Goal: Task Accomplishment & Management: Complete application form

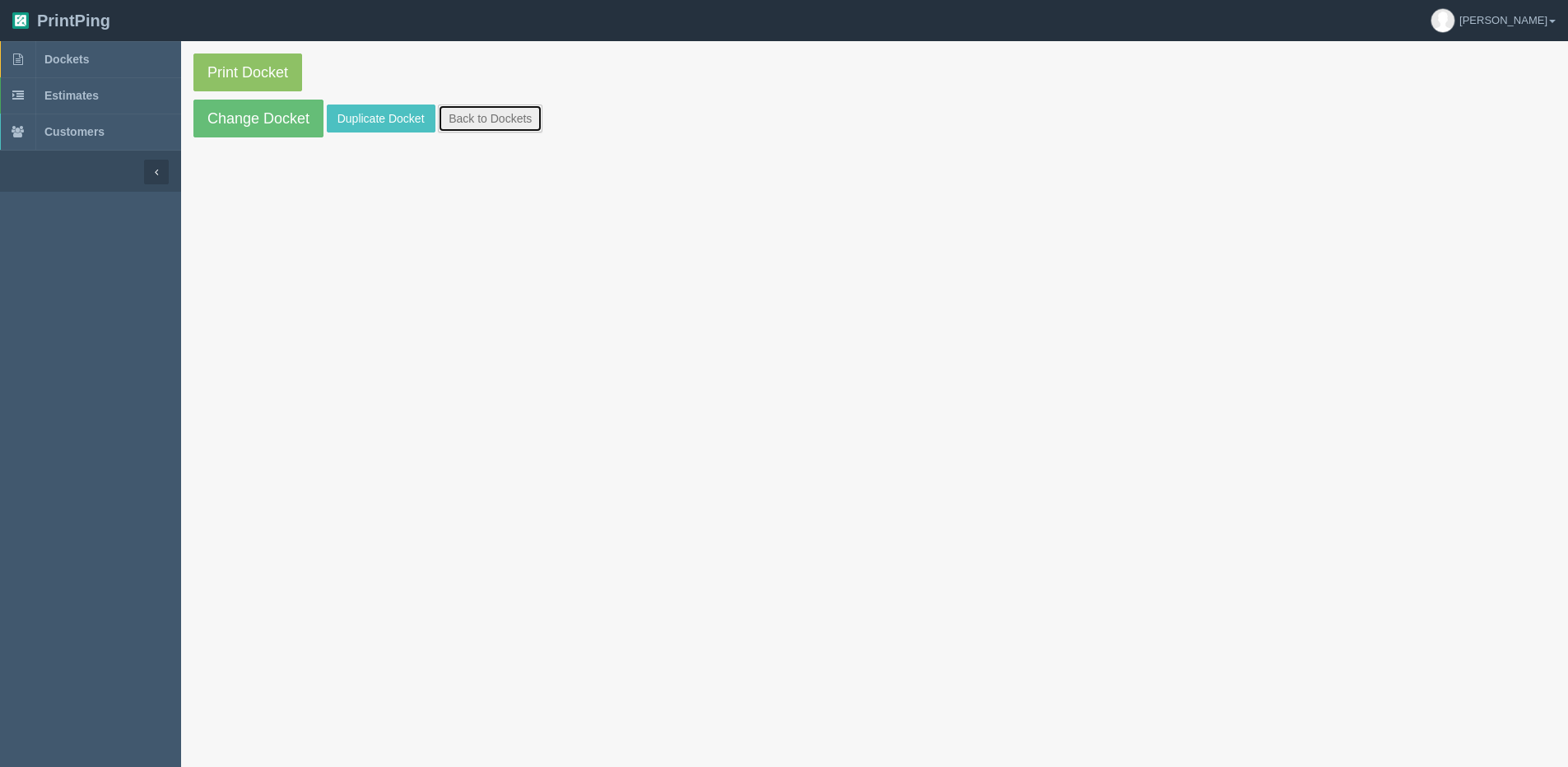
drag, startPoint x: 512, startPoint y: 120, endPoint x: 499, endPoint y: 121, distance: 13.0
click at [512, 120] on link "Back to Dockets" at bounding box center [491, 119] width 105 height 28
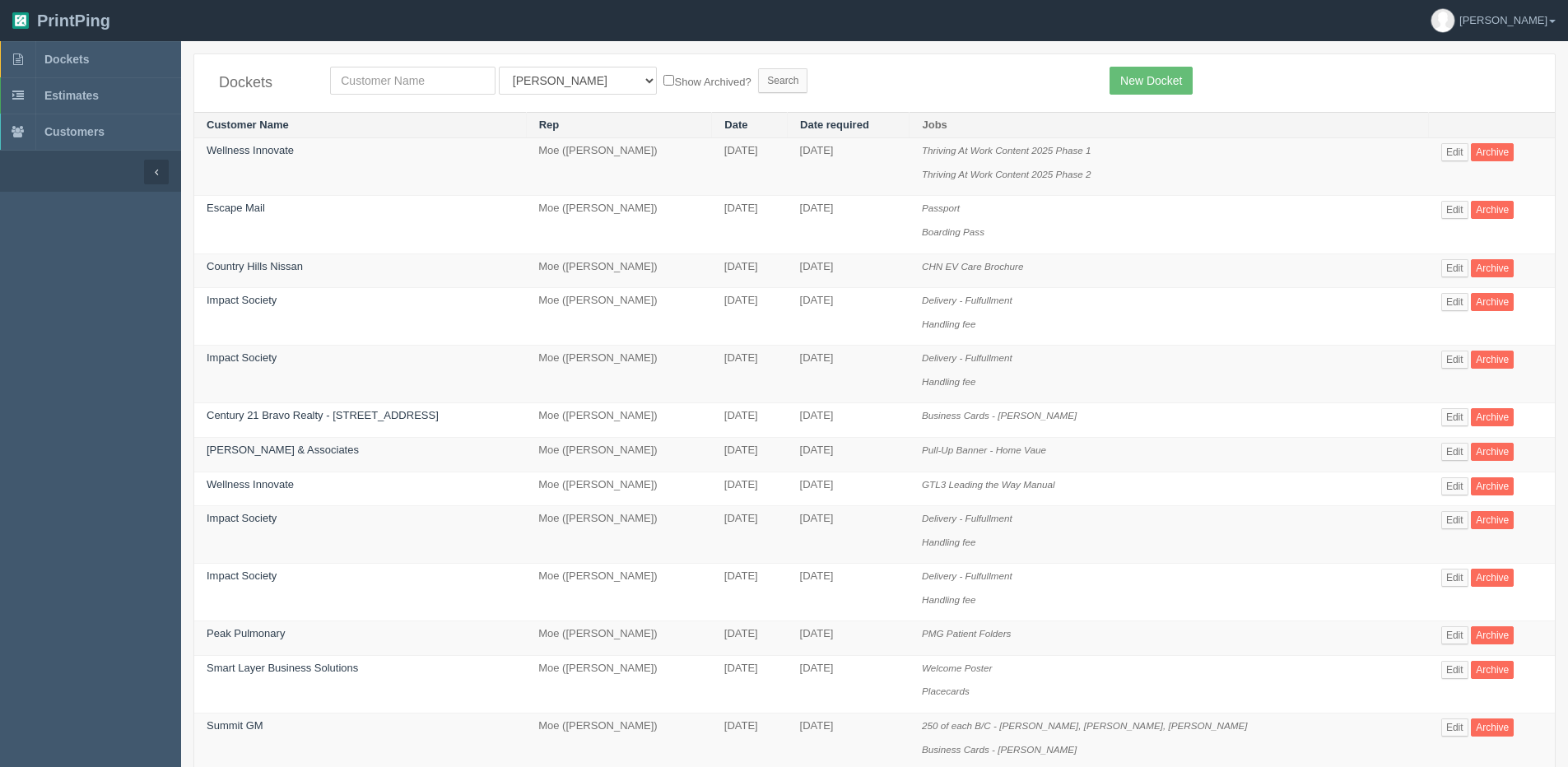
drag, startPoint x: 357, startPoint y: 62, endPoint x: 356, endPoint y: 92, distance: 30.0
click at [357, 63] on div "Dockets All Users Ali Ali Test 1 Aly Amy Ankit Arif Brandon Dan France Greg Jim…" at bounding box center [875, 83] width 1361 height 58
click at [356, 93] on input "text" at bounding box center [412, 80] width 165 height 28
type input "central"
click at [758, 68] on input "Search" at bounding box center [782, 80] width 50 height 24
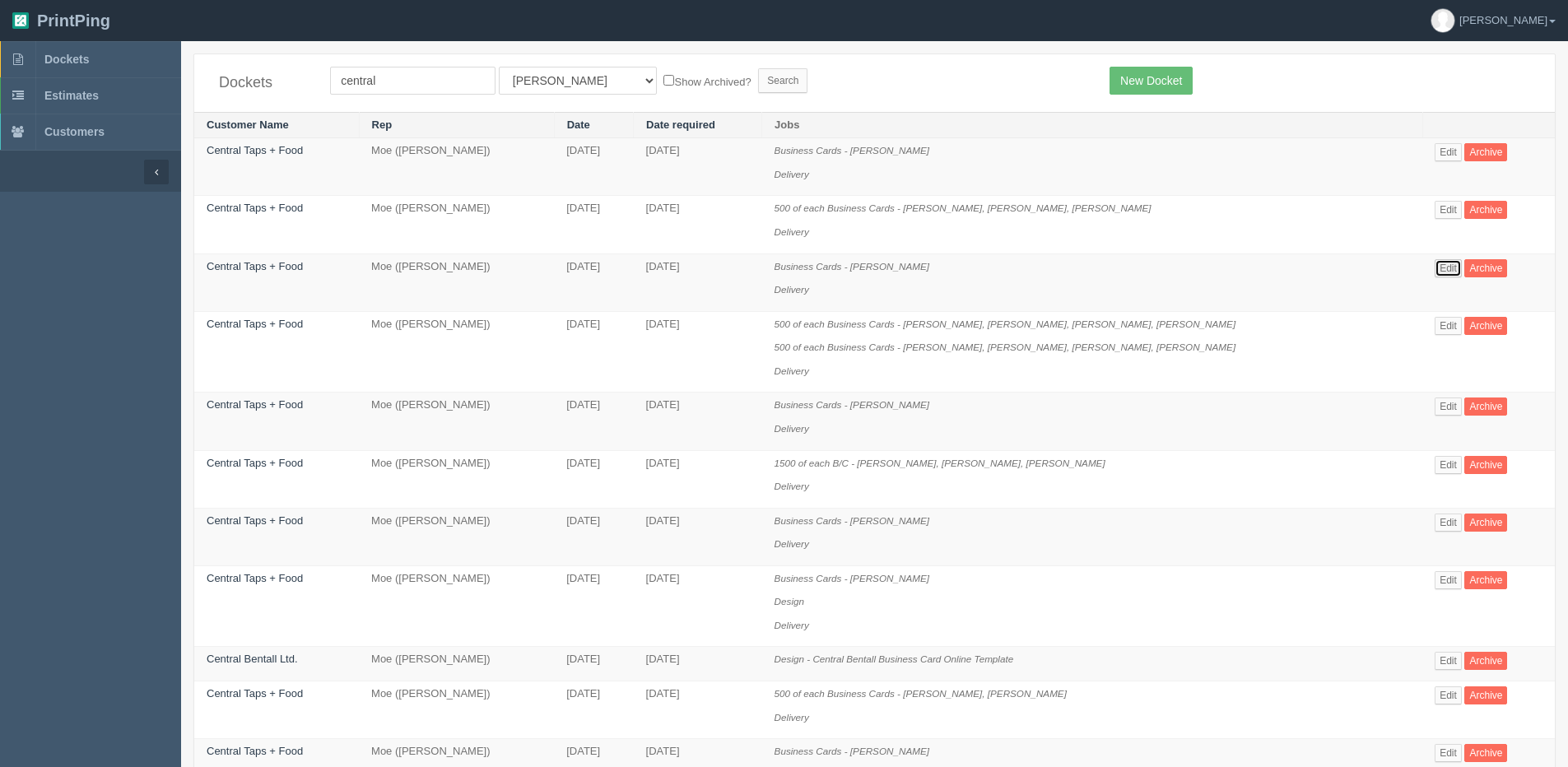
click at [1438, 273] on link "Edit" at bounding box center [1447, 267] width 27 height 18
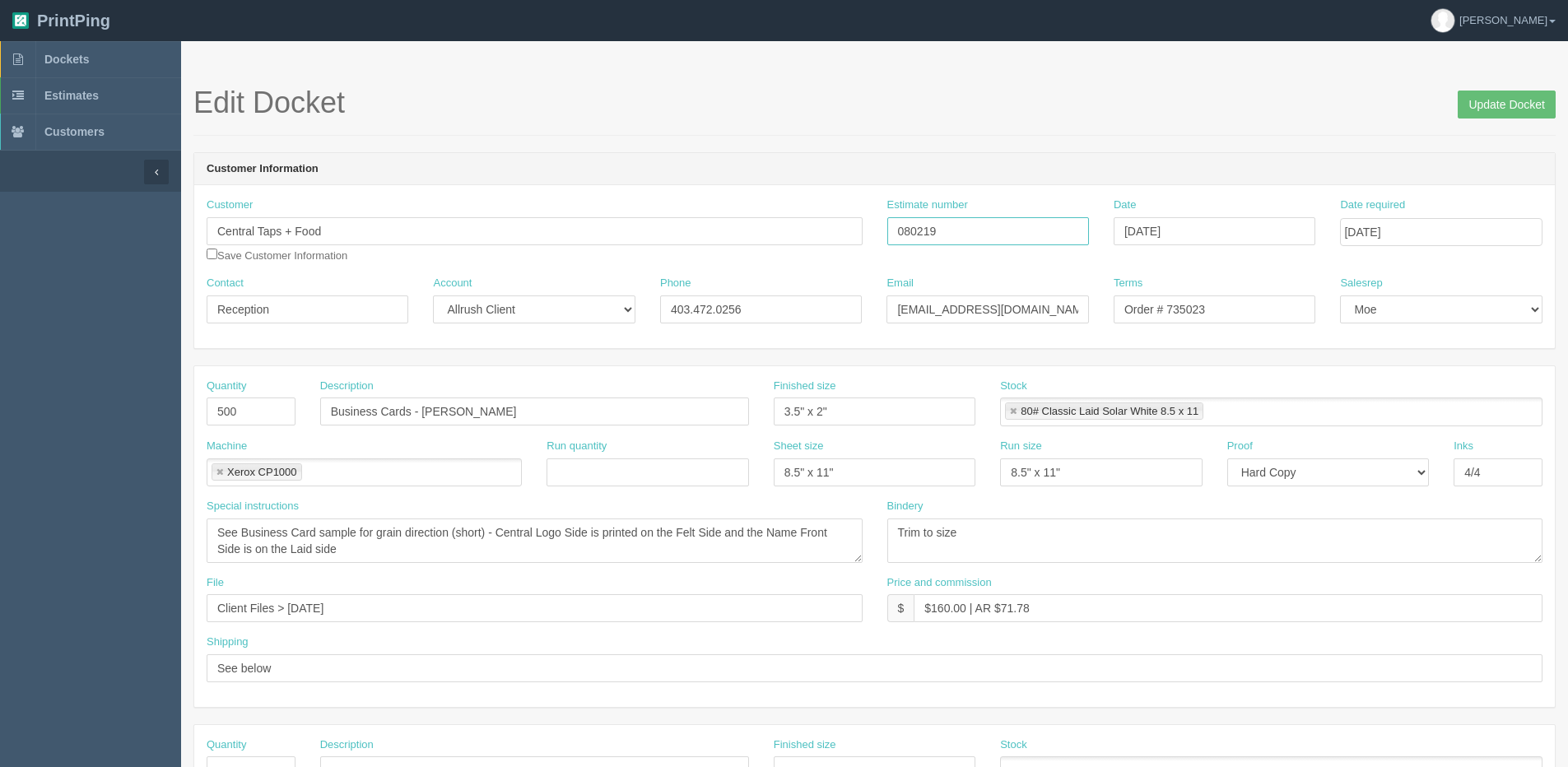
click at [847, 240] on div "Customer Central Taps + Food Save Customer Information Estimate number 080219 D…" at bounding box center [875, 236] width 1361 height 78
click at [1522, 107] on input "Update Docket" at bounding box center [1506, 105] width 98 height 28
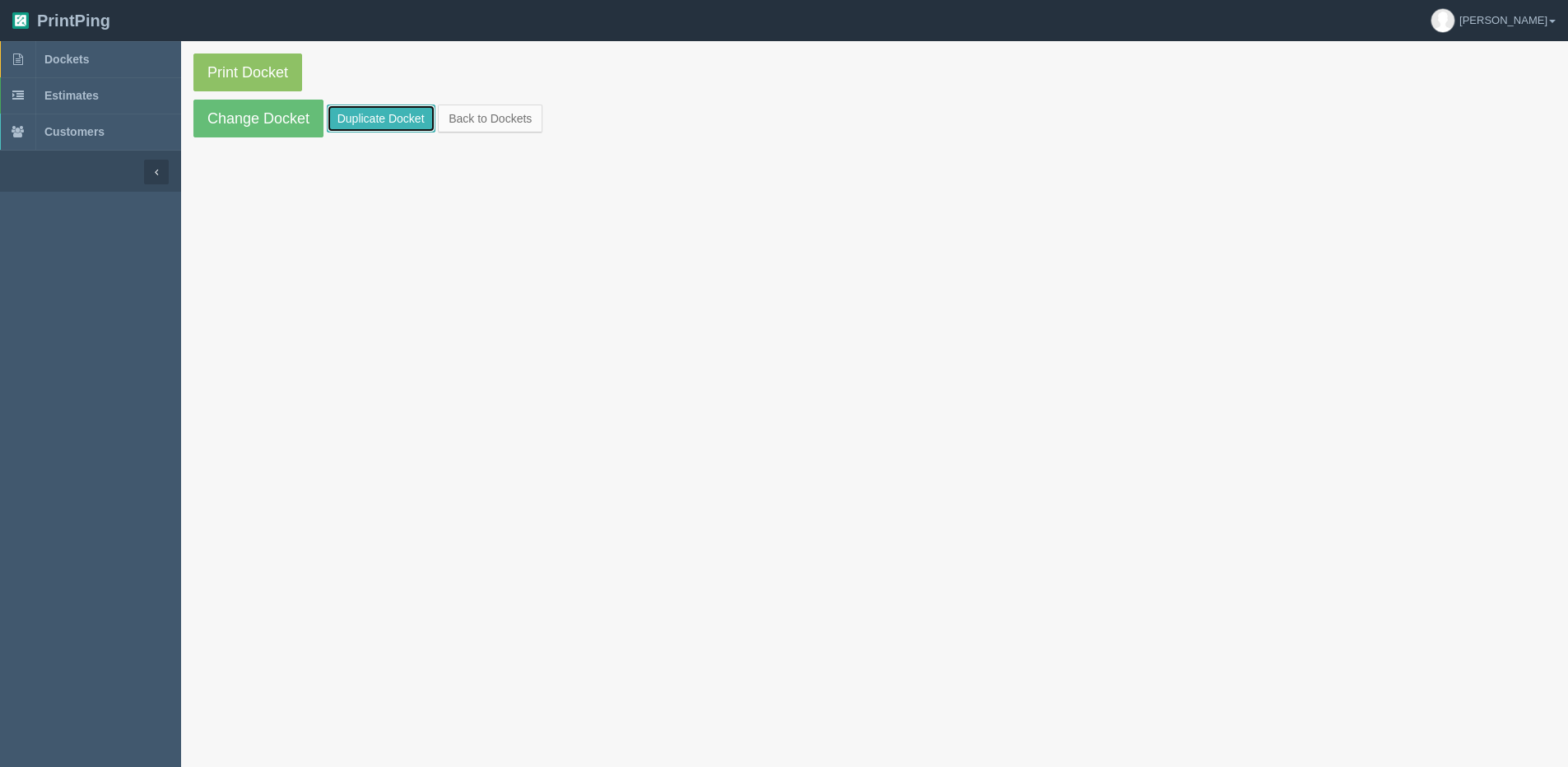
click at [391, 115] on link "Duplicate Docket" at bounding box center [381, 119] width 108 height 28
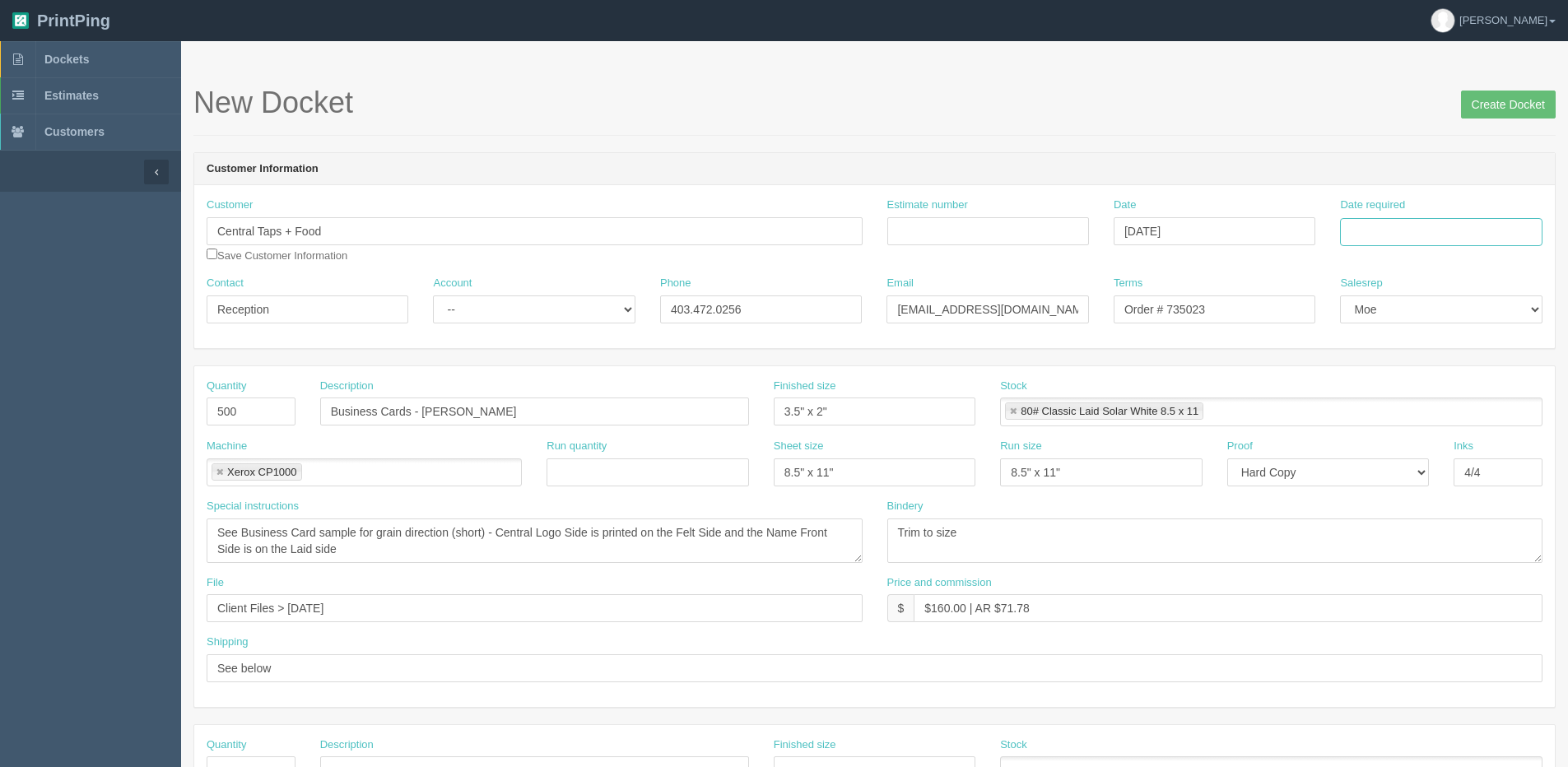
click at [1459, 234] on input "Date required" at bounding box center [1441, 232] width 202 height 28
click at [1400, 472] on th "Today" at bounding box center [1420, 461] width 153 height 24
click at [1464, 319] on td "5" at bounding box center [1465, 320] width 20 height 24
type input "September 5, 2025"
drag, startPoint x: 425, startPoint y: 416, endPoint x: 561, endPoint y: 400, distance: 136.9
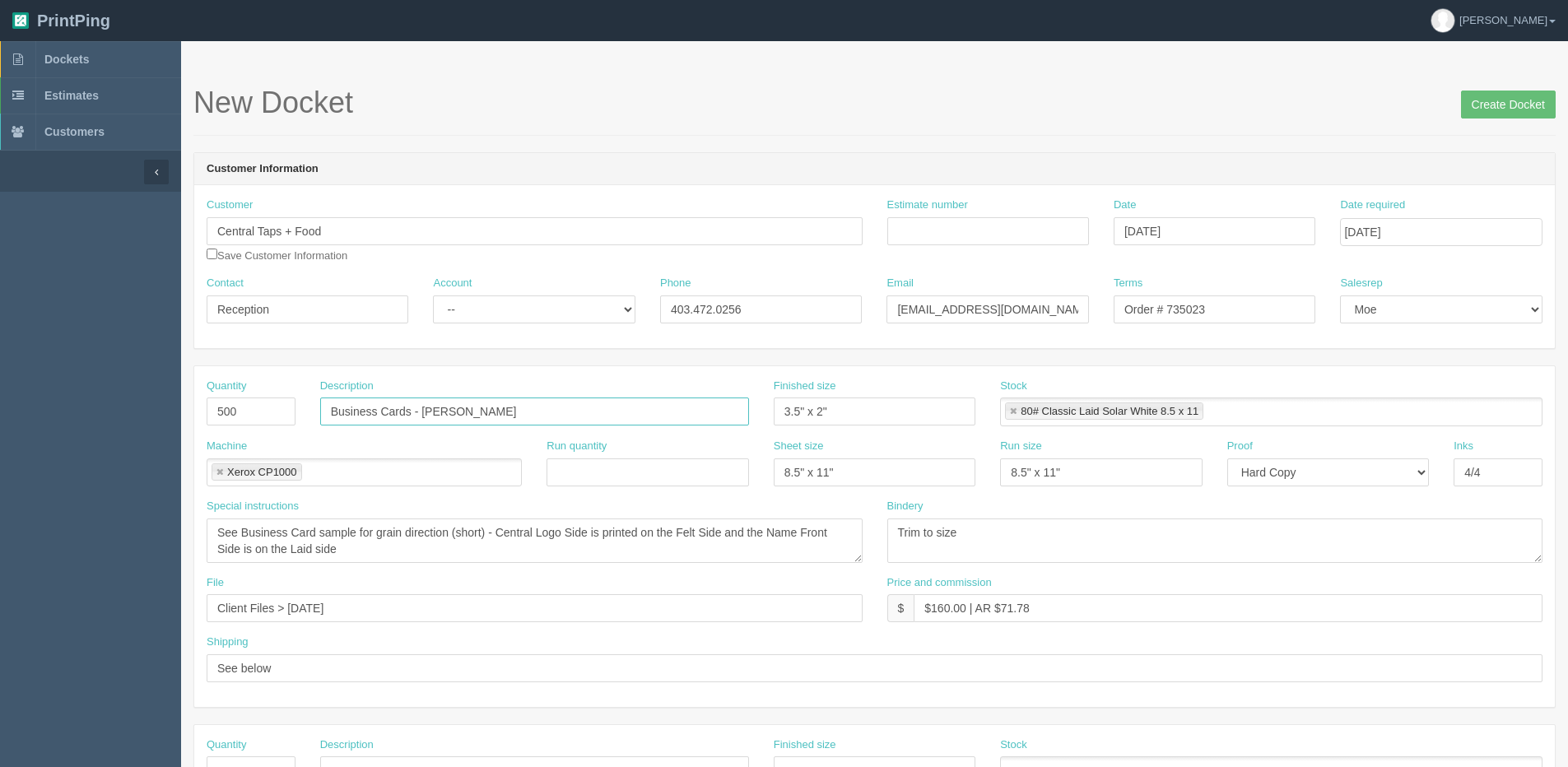
click at [560, 401] on input "Business Cards - [PERSON_NAME]" at bounding box center [535, 411] width 429 height 28
paste input "080219"
drag, startPoint x: 424, startPoint y: 412, endPoint x: 833, endPoint y: 391, distance: 409.5
click at [837, 391] on div "Quantity 500 Description Business Cards - 080219 Finished size 3.5" x 2" Stock …" at bounding box center [875, 408] width 1361 height 60
paste input "Dillon Kolias"
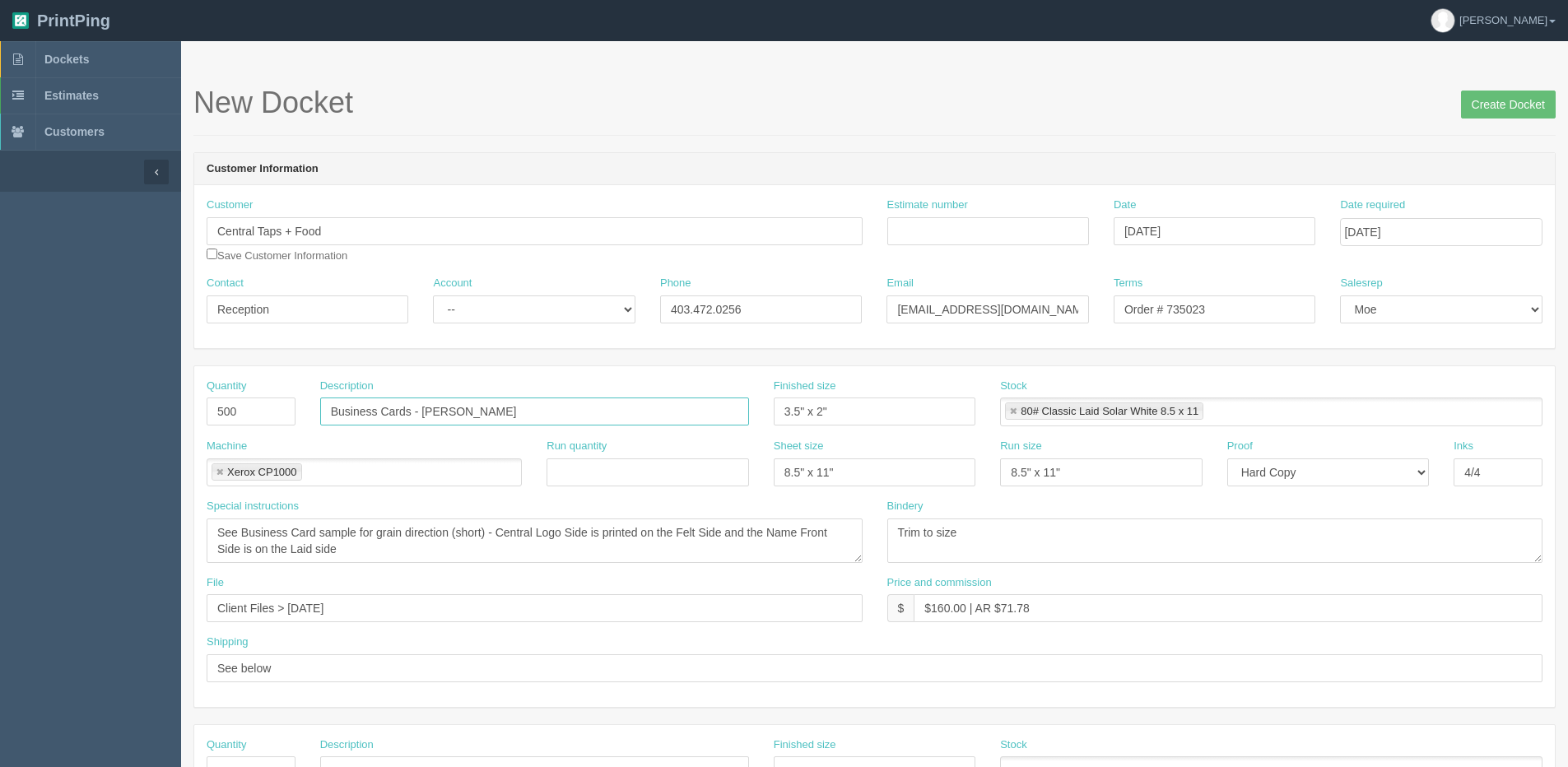
type input "Business Cards - [PERSON_NAME]"
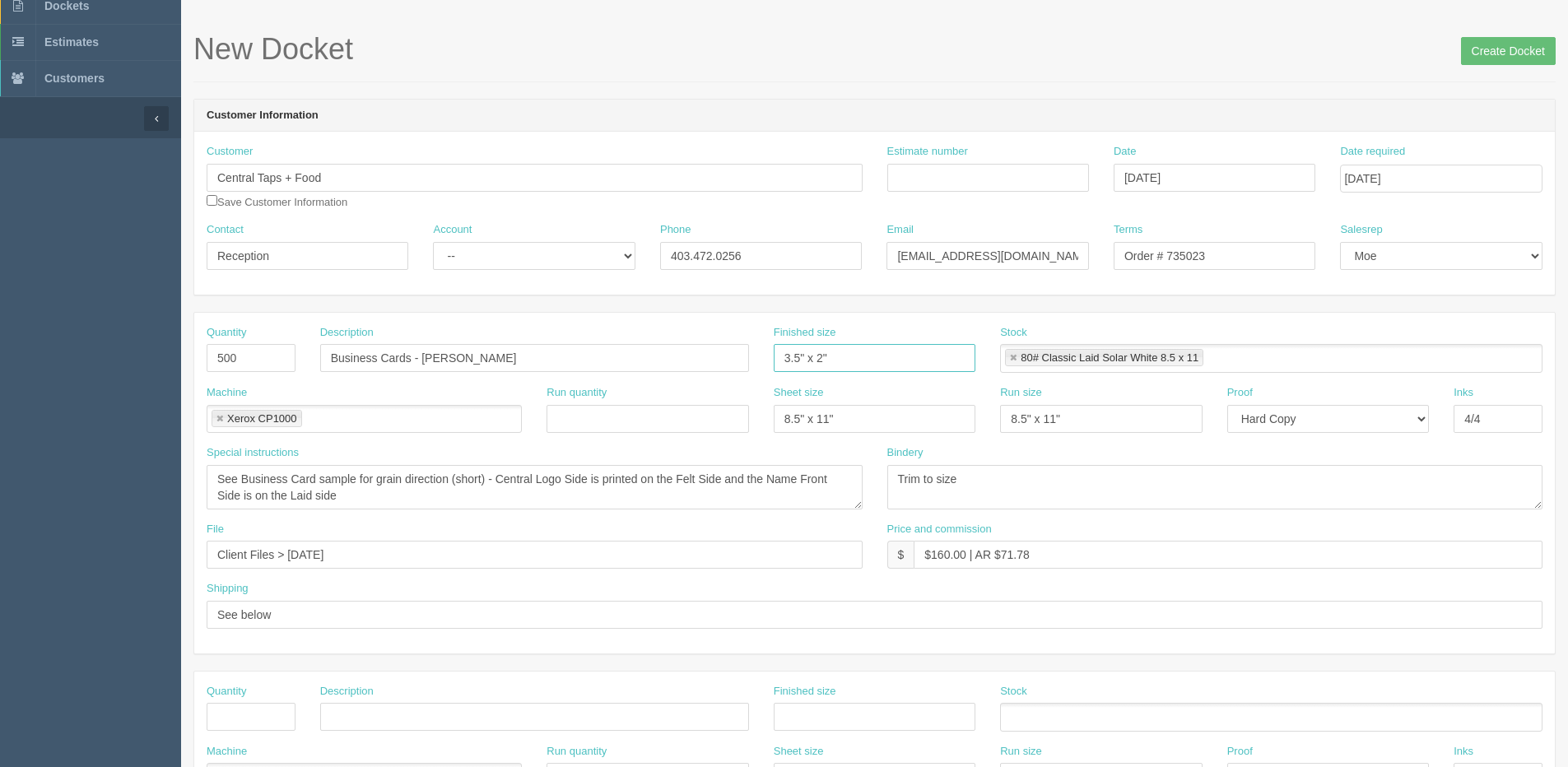
scroll to position [82, 0]
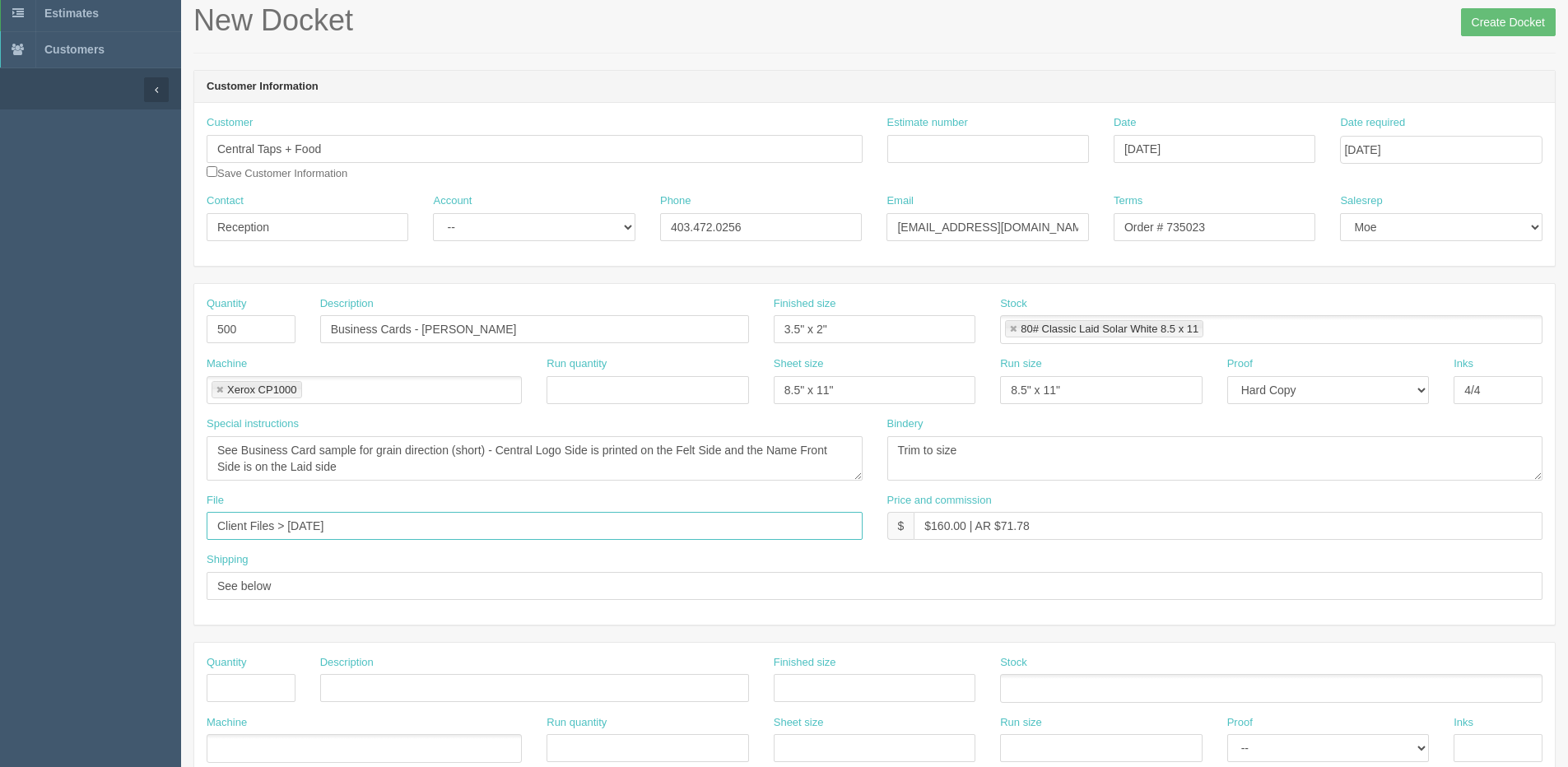
drag, startPoint x: 290, startPoint y: 528, endPoint x: 825, endPoint y: 471, distance: 538.0
click at [707, 483] on div "Quantity 500 Description Business Cards - Dillon Kolias Finished size 3.5" x 2"…" at bounding box center [875, 454] width 1361 height 341
type input "Client Files > Sept 2025"
drag, startPoint x: 1174, startPoint y: 231, endPoint x: 1473, endPoint y: 164, distance: 306.4
click at [1405, 182] on div "Customer Central Taps + Food Save Customer Information Estimate number Date Sep…" at bounding box center [875, 184] width 1361 height 163
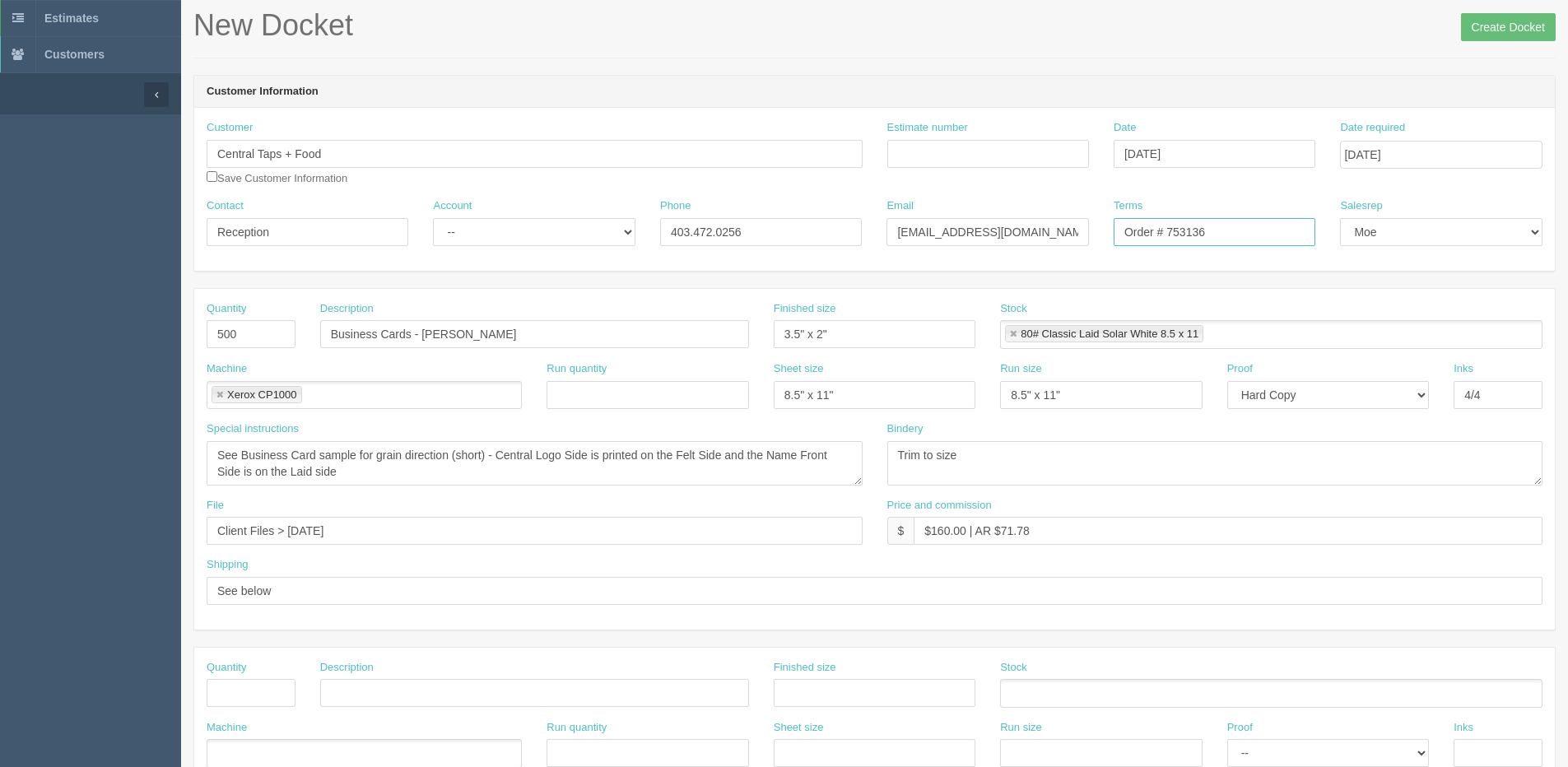
scroll to position [69, 0]
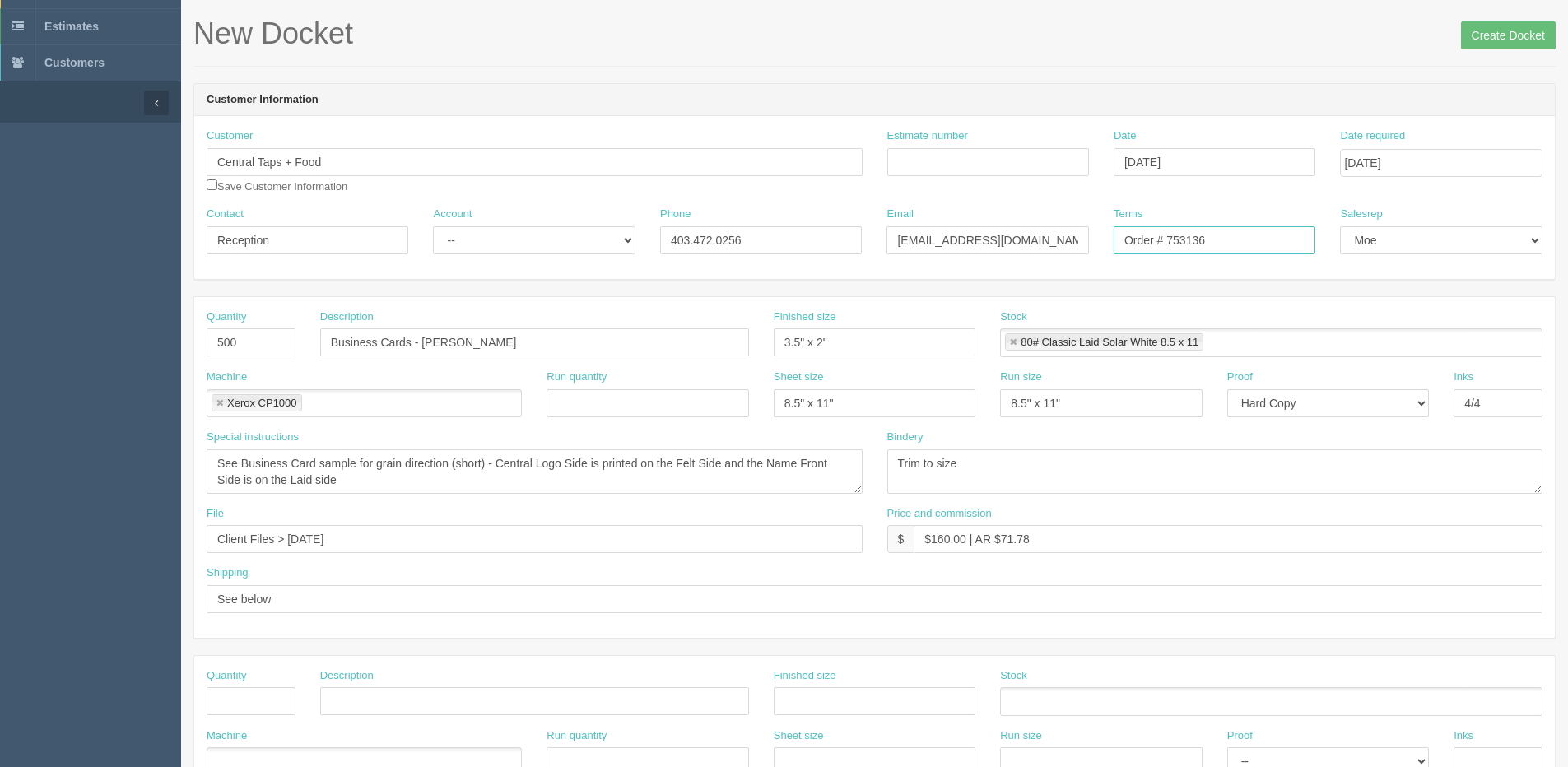
type input "Order # 753136"
click at [958, 167] on input "Estimate number" at bounding box center [989, 163] width 202 height 28
click at [1506, 24] on input "Create Docket" at bounding box center [1507, 36] width 94 height 28
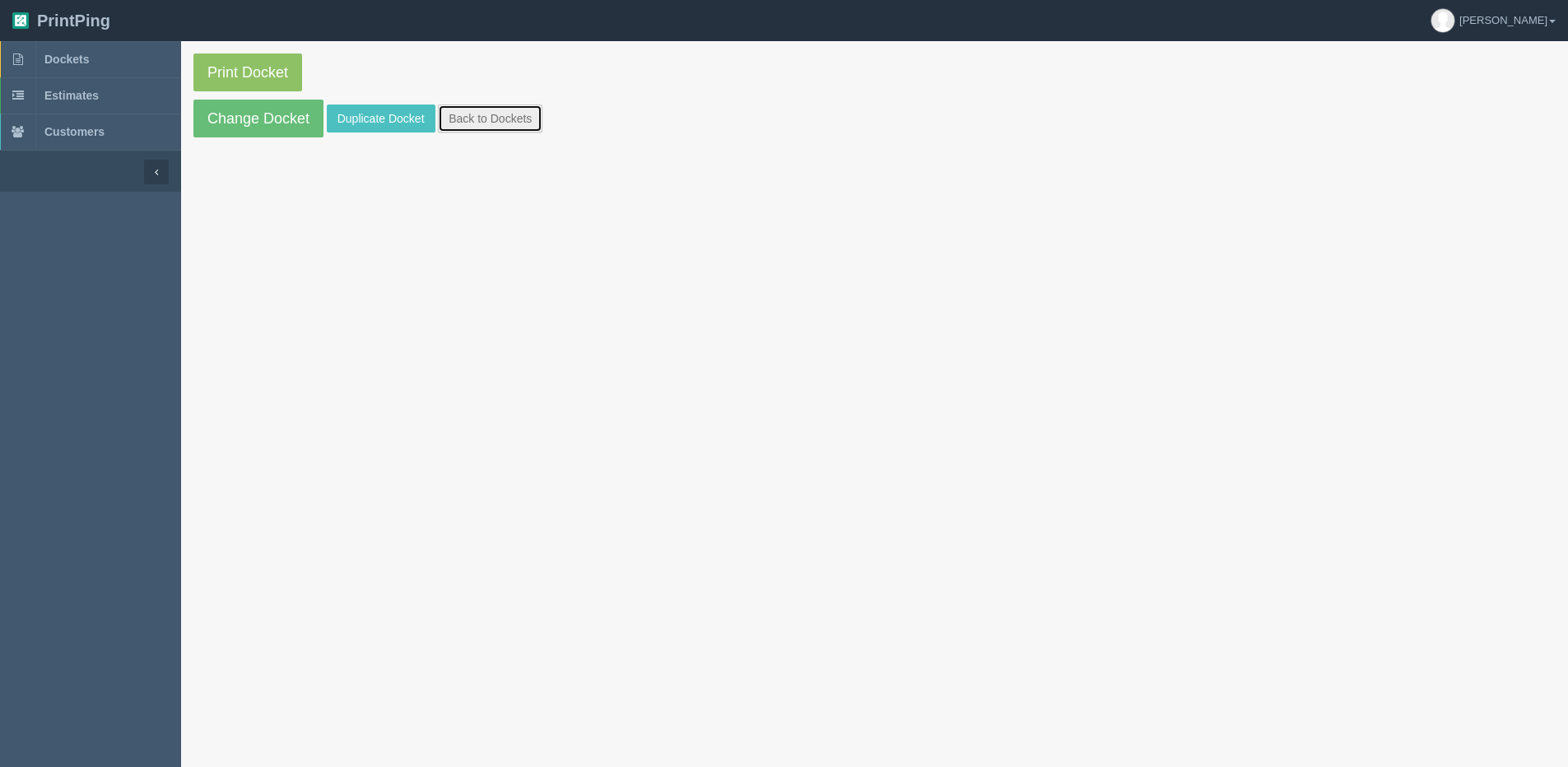
click at [487, 121] on link "Back to Dockets" at bounding box center [491, 119] width 105 height 28
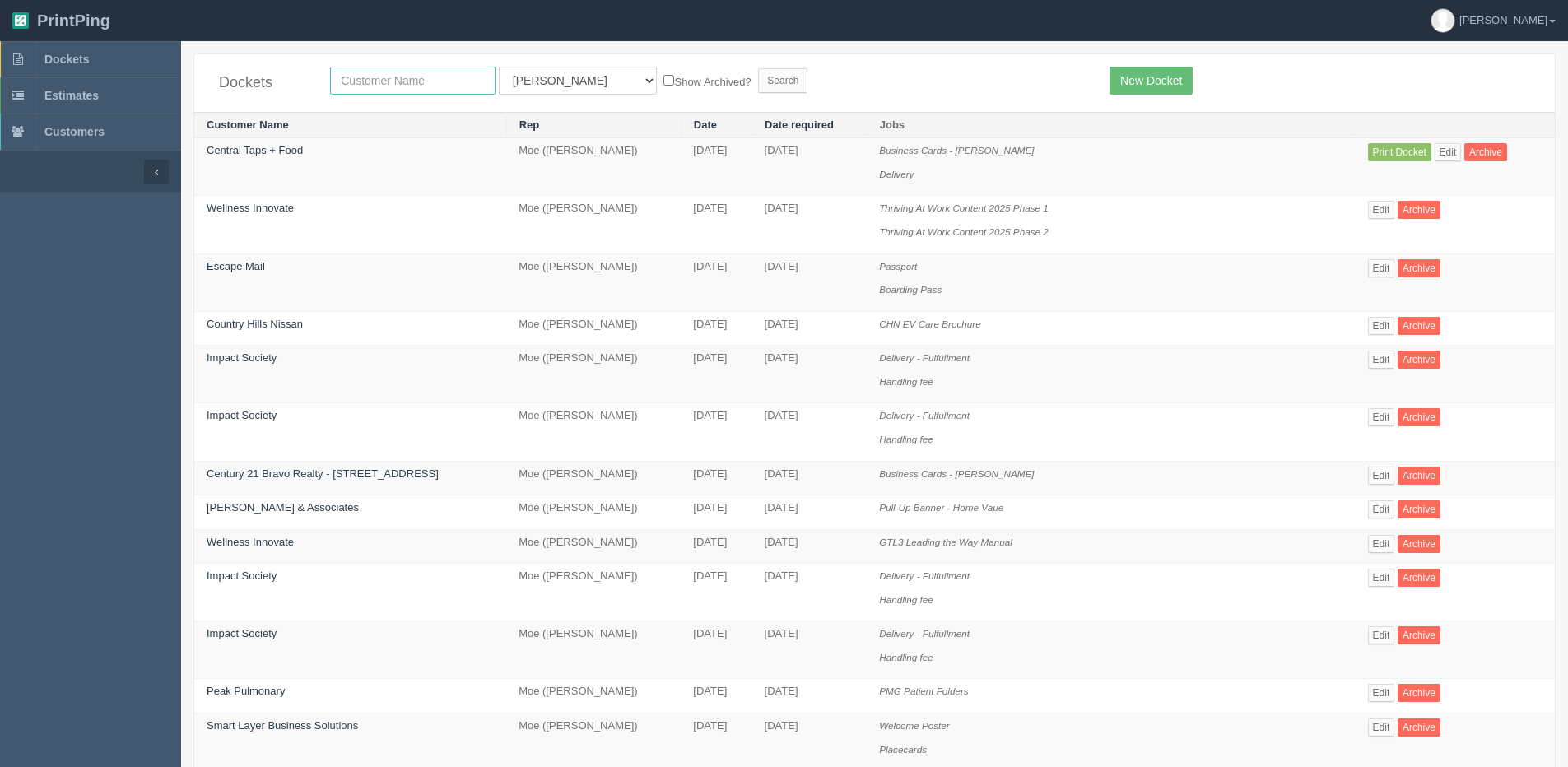
click at [478, 82] on input "text" at bounding box center [412, 80] width 165 height 28
type input "central"
click at [758, 68] on input "Search" at bounding box center [782, 80] width 50 height 24
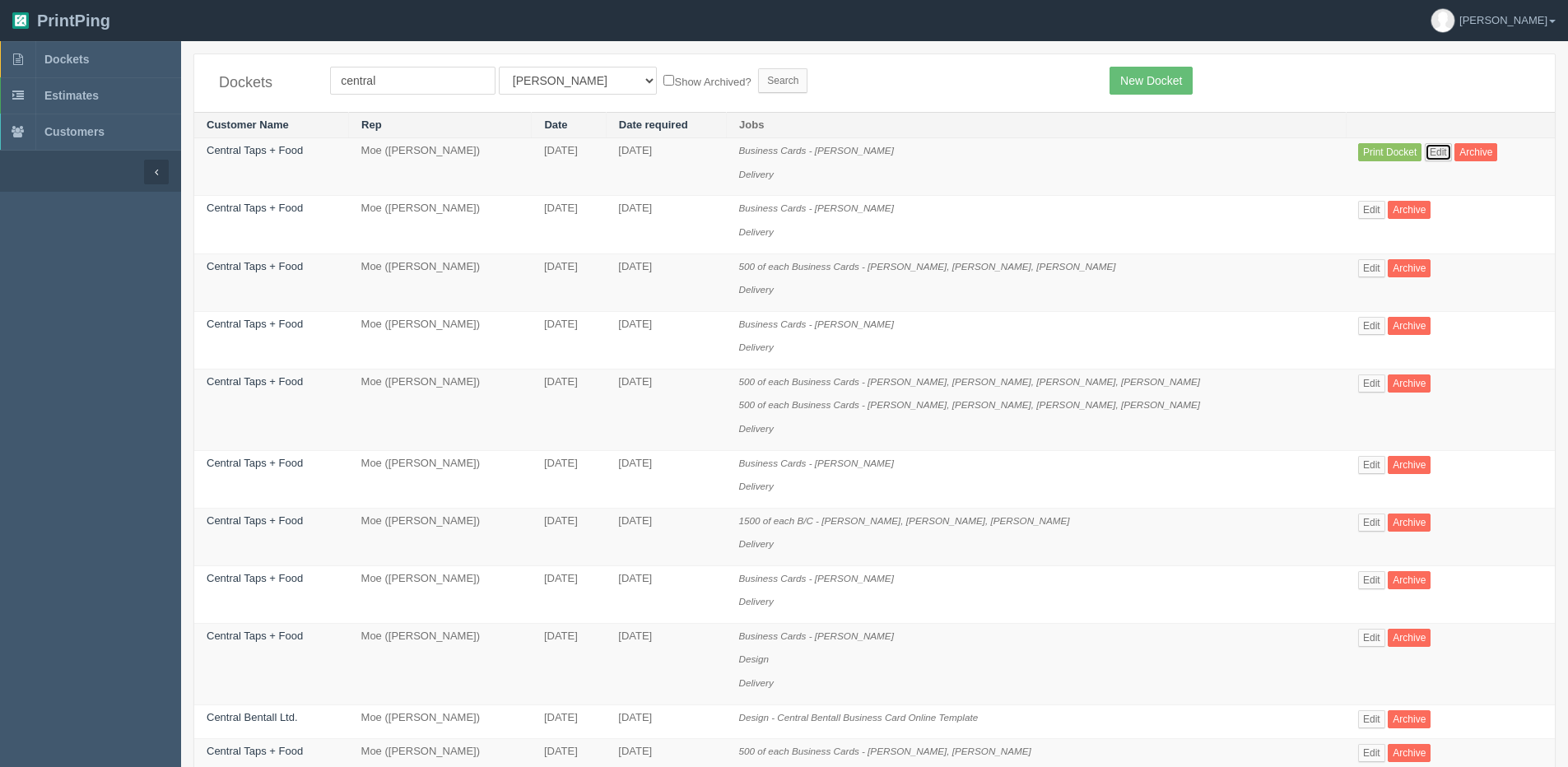
click at [1425, 155] on link "Edit" at bounding box center [1438, 151] width 27 height 18
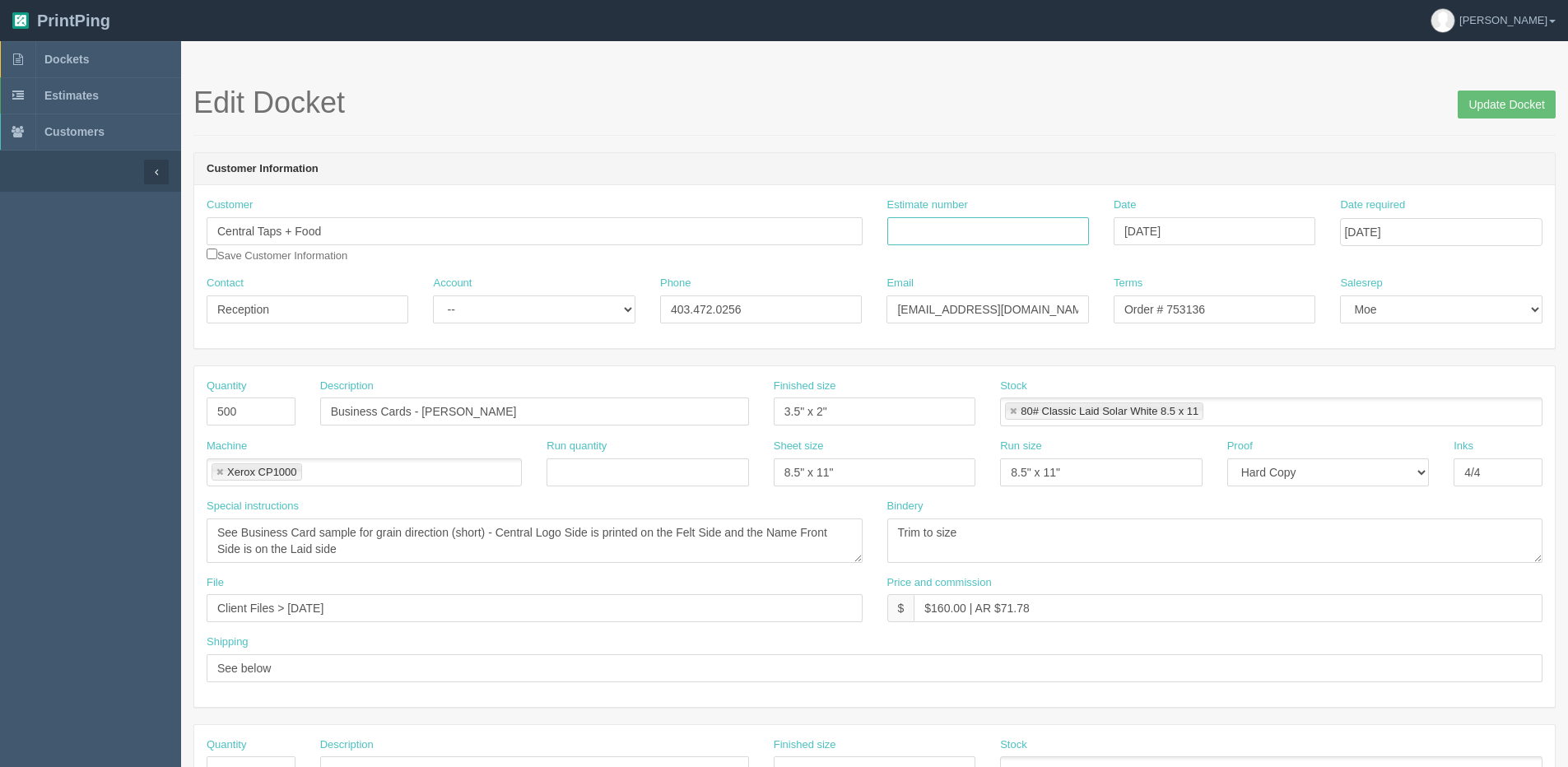
drag, startPoint x: 936, startPoint y: 229, endPoint x: 922, endPoint y: 230, distance: 14.0
click at [936, 229] on input "Estimate number" at bounding box center [989, 232] width 202 height 28
type input "080219"
click at [1458, 91] on input "Update Docket" at bounding box center [1506, 105] width 98 height 28
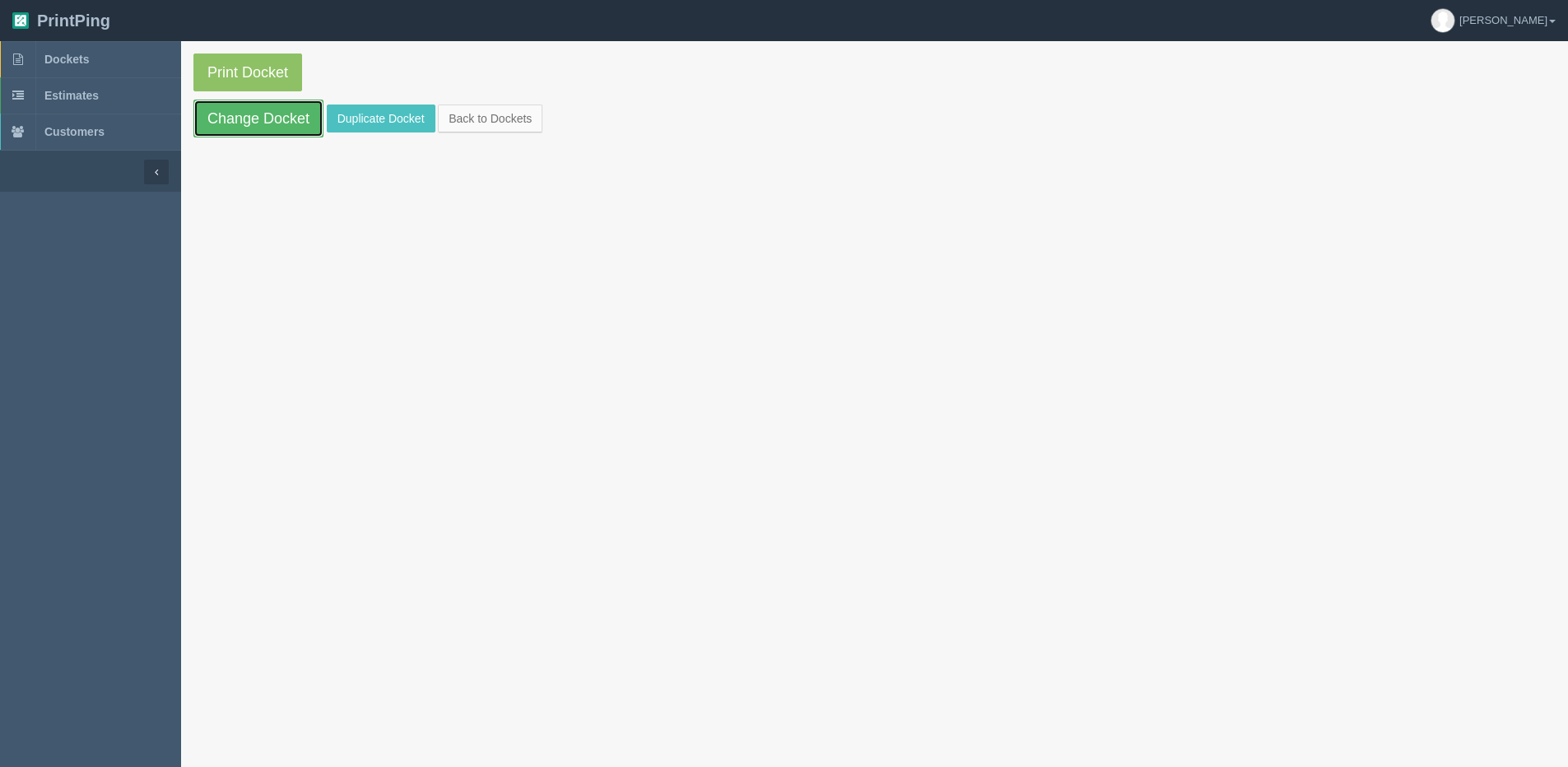
click at [264, 124] on link "Change Docket" at bounding box center [258, 119] width 130 height 38
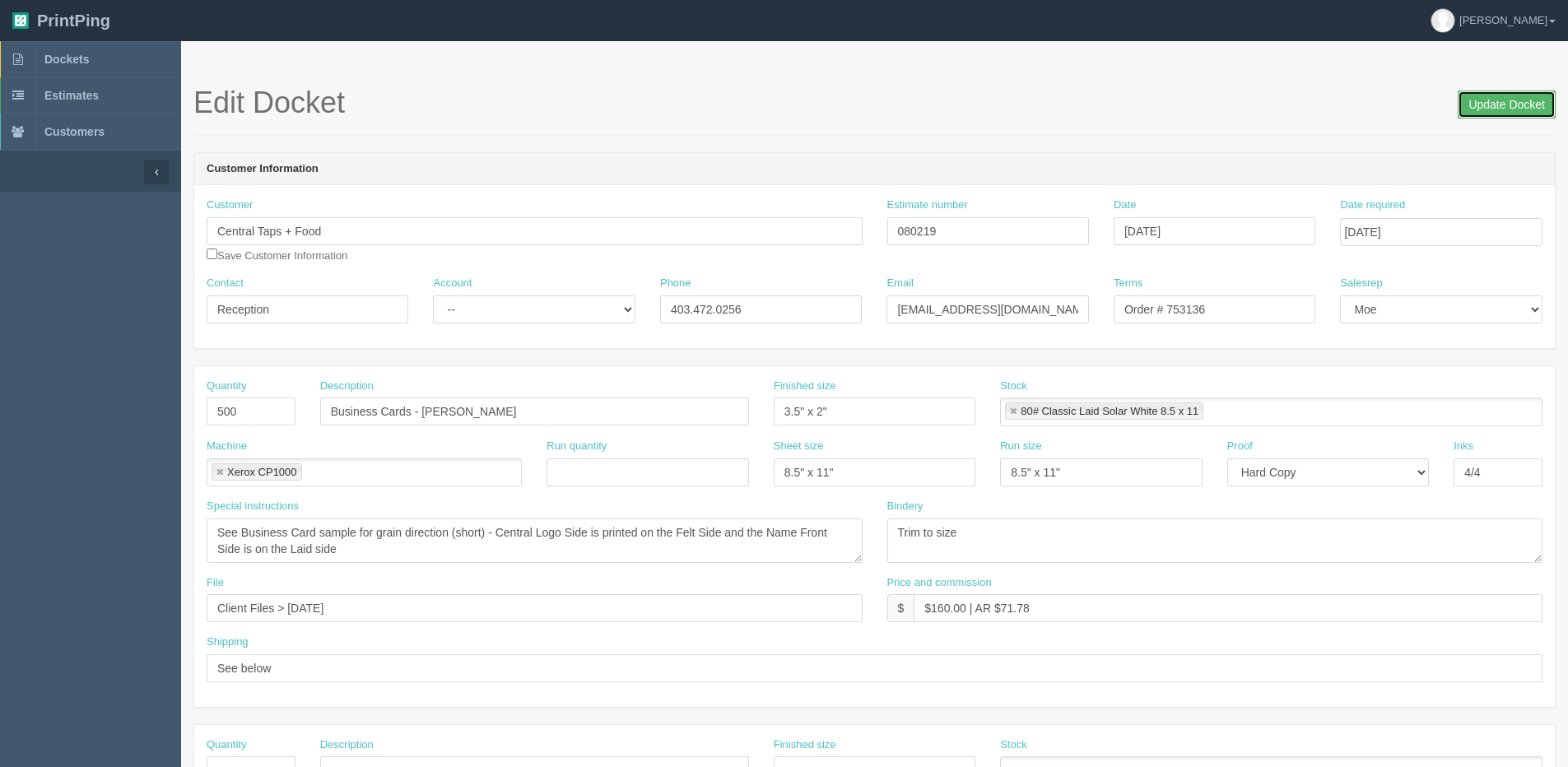
click at [1486, 109] on input "Update Docket" at bounding box center [1506, 105] width 98 height 28
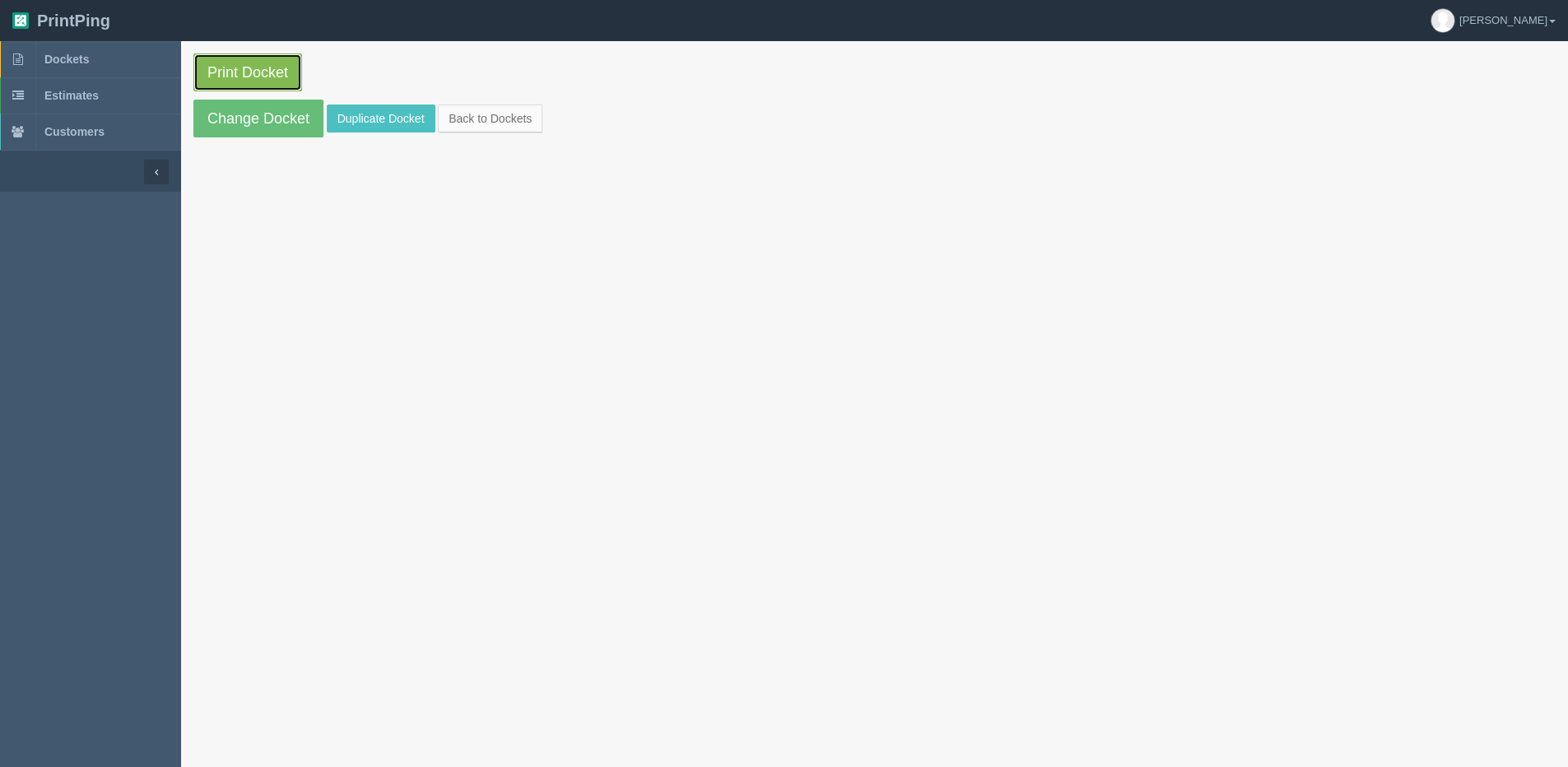
click at [257, 79] on link "Print Docket" at bounding box center [248, 72] width 108 height 38
click at [249, 114] on link "Change Docket" at bounding box center [258, 119] width 130 height 38
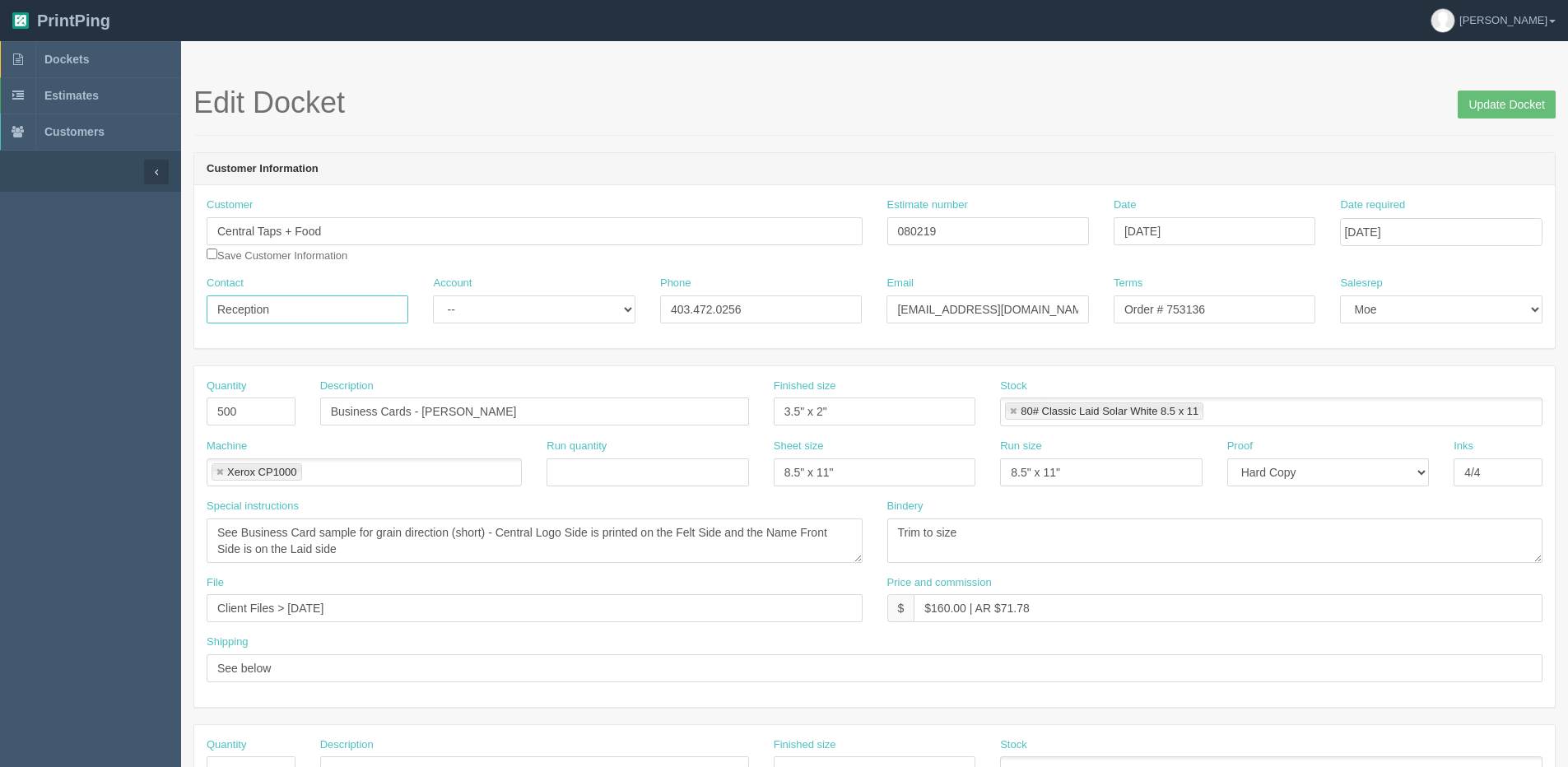
drag, startPoint x: 269, startPoint y: 315, endPoint x: -236, endPoint y: 315, distance: 505.0
click at [0, 315] on html "PrintPing [PERSON_NAME] Edit account ( [PERSON_NAME][EMAIL_ADDRESS][DOMAIN_NAME…" at bounding box center [784, 747] width 1568 height 1495
paste input "CRAFT Head Office"
type input "CRAFT Head Office"
drag, startPoint x: 1024, startPoint y: 313, endPoint x: 777, endPoint y: 360, distance: 251.4
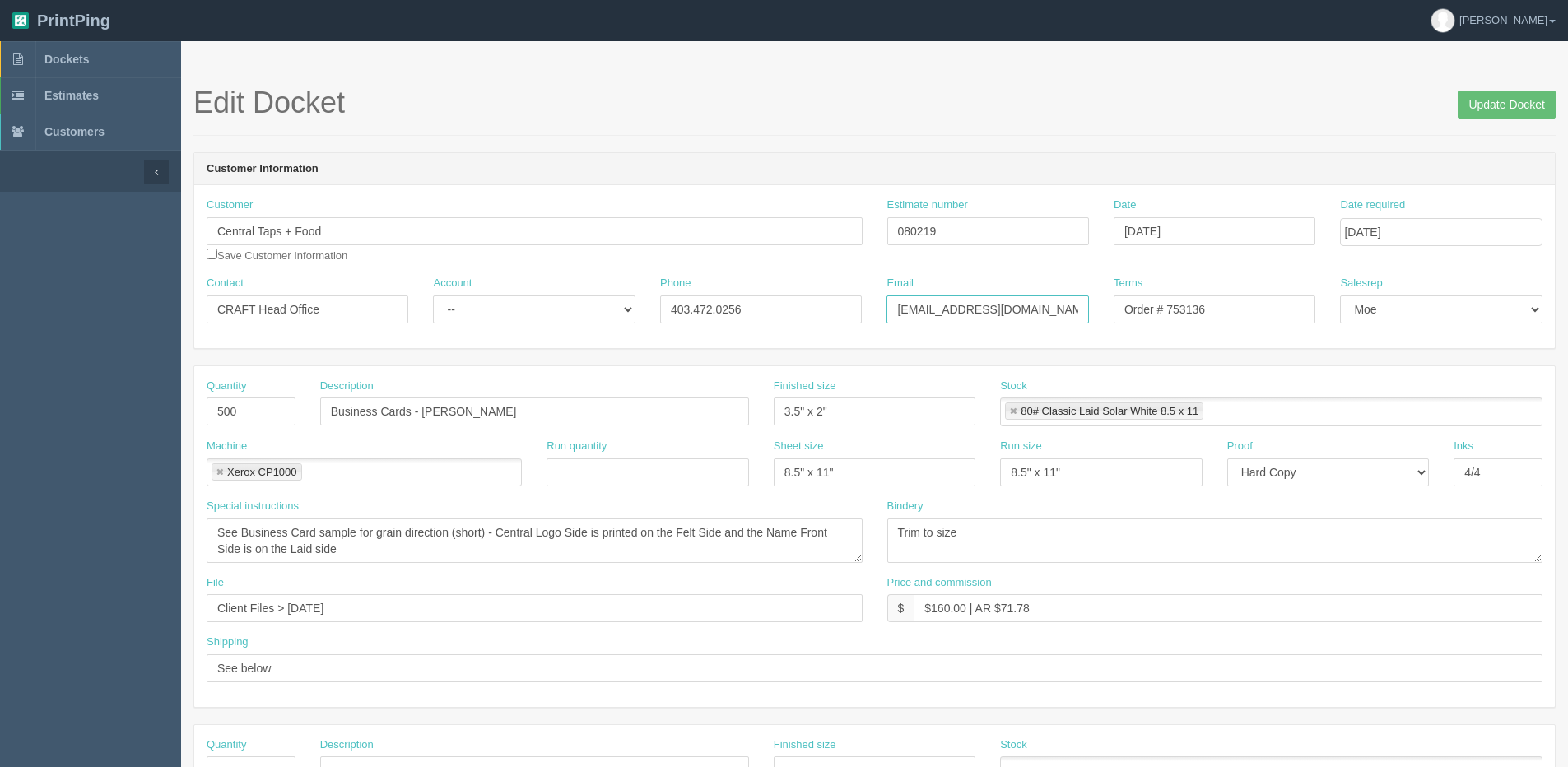
click at [666, 356] on form "Edit Docket Update Docket Customer Information Customer Central Taps + Food Sav…" at bounding box center [875, 777] width 1362 height 1384
paste input "[EMAIL_ADDRESS][DOMAIN_NAME]"
type input "accounting@craftbeermarket.ca"
drag, startPoint x: 535, startPoint y: 315, endPoint x: 6, endPoint y: 315, distance: 529.0
click at [165, 315] on section "Dockets Estimates Customers" at bounding box center [784, 768] width 1568 height 1454
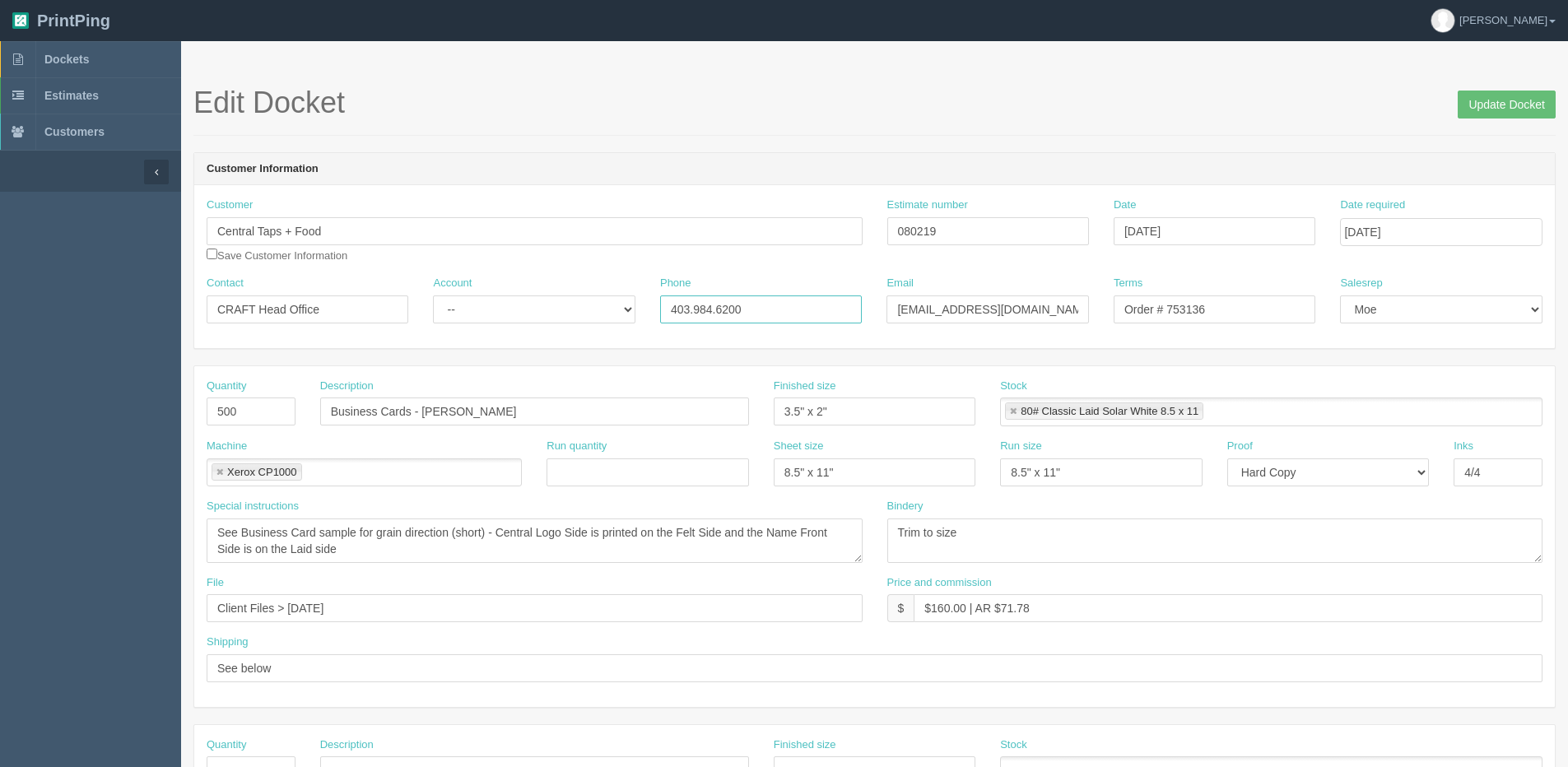
type input "403.984.6200"
click at [1483, 109] on input "Update Docket" at bounding box center [1506, 105] width 98 height 28
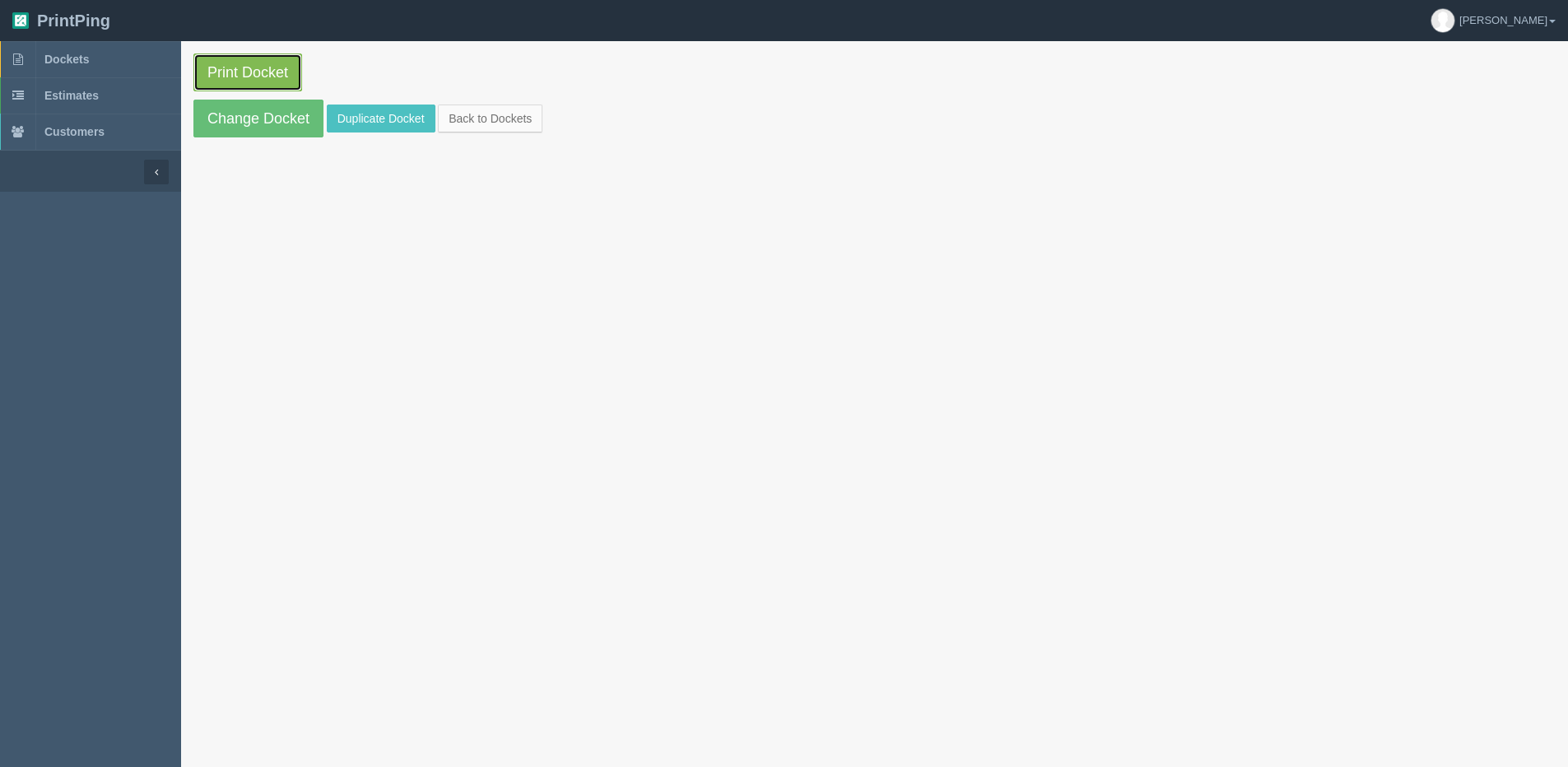
click at [243, 82] on link "Print Docket" at bounding box center [248, 72] width 108 height 38
click at [522, 121] on link "Back to Dockets" at bounding box center [491, 119] width 105 height 28
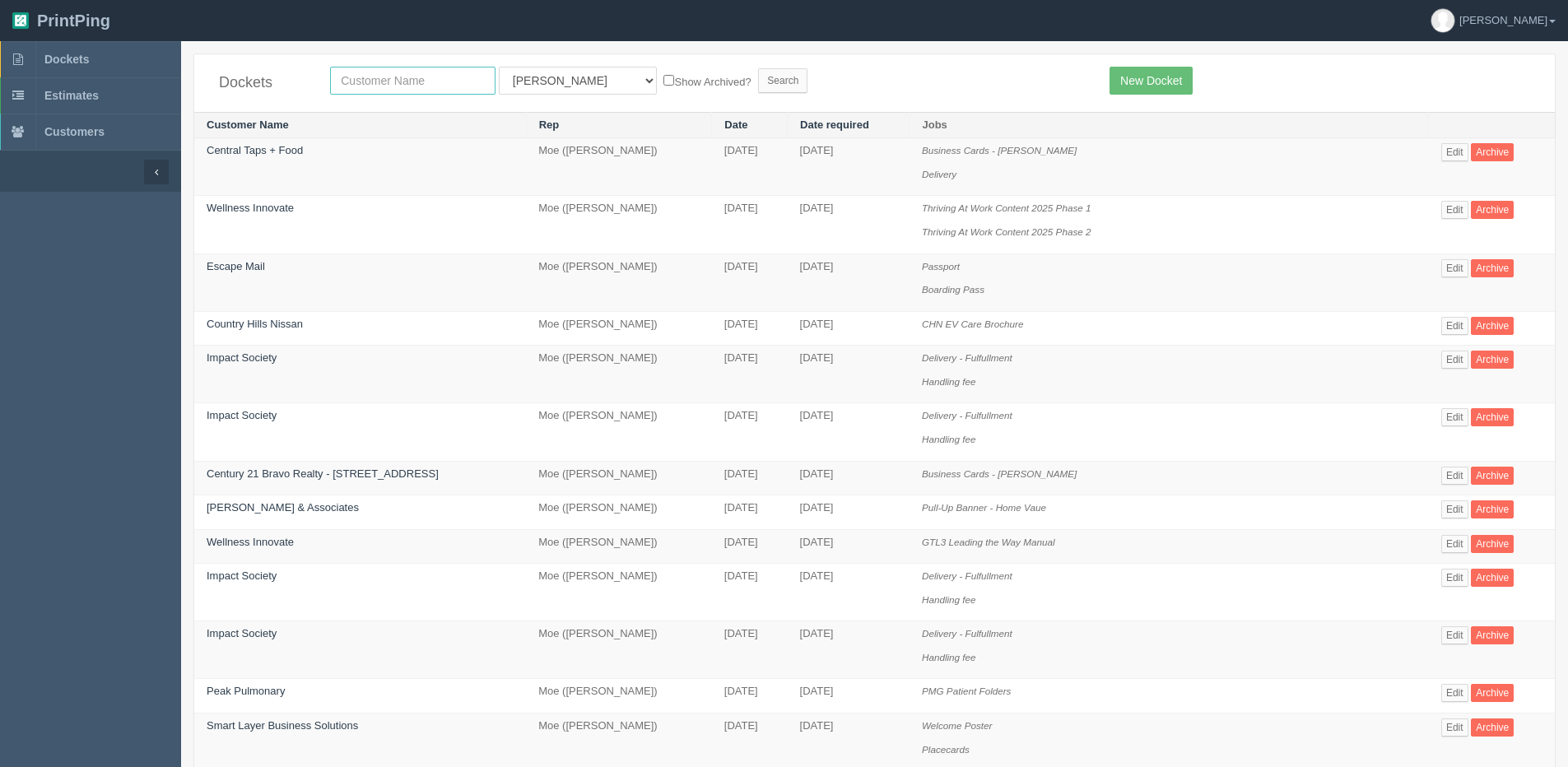
click at [376, 86] on input "text" at bounding box center [412, 80] width 165 height 28
type input "mad monkey"
click at [758, 68] on input "Search" at bounding box center [782, 80] width 50 height 24
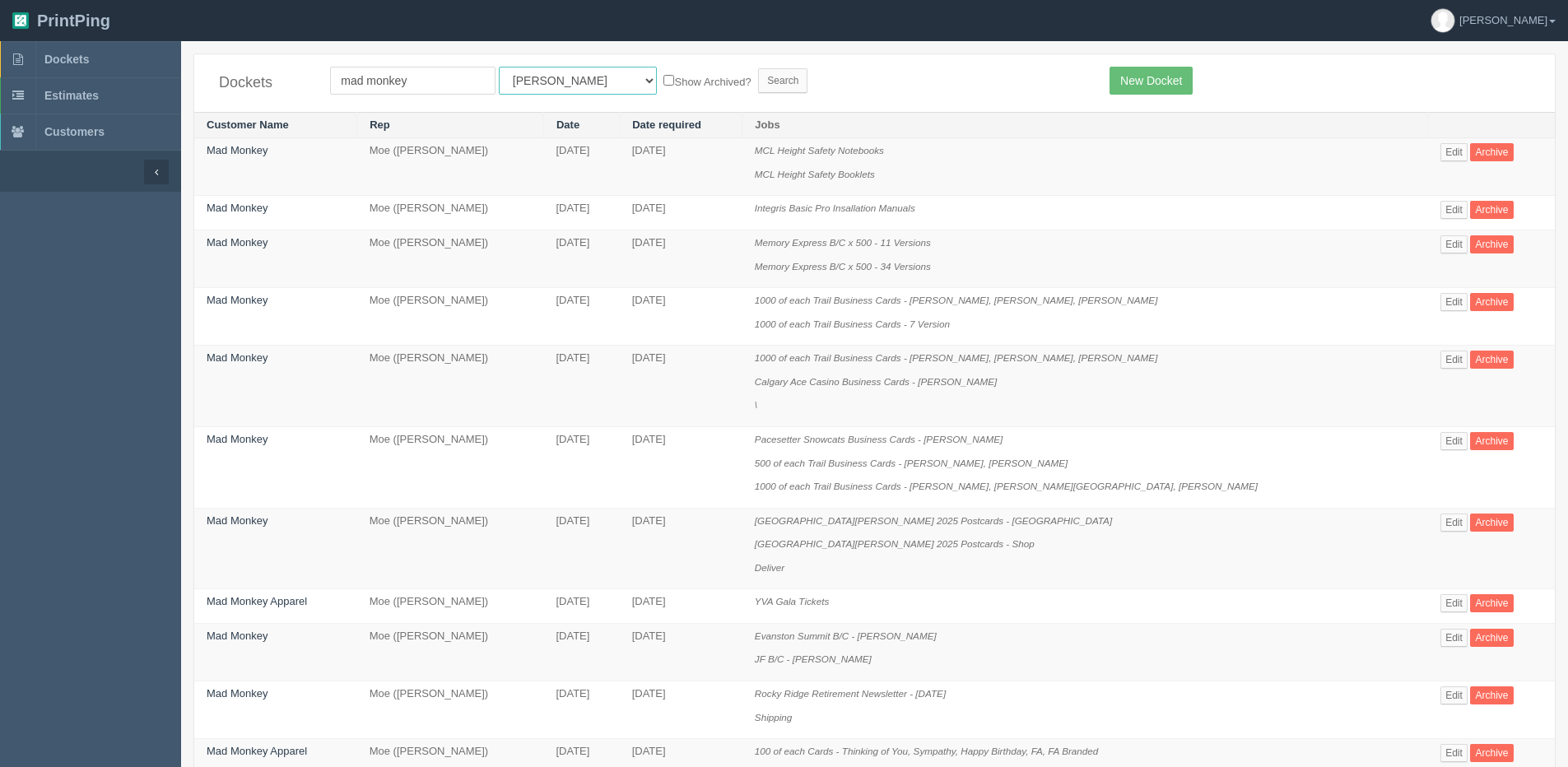
click at [533, 79] on select "All Users [PERSON_NAME] Test 1 [PERSON_NAME] [PERSON_NAME] [PERSON_NAME] France…" at bounding box center [577, 80] width 158 height 28
select select "1"
click at [499, 66] on select "All Users [PERSON_NAME] Test 1 [PERSON_NAME] [PERSON_NAME] [PERSON_NAME] France…" at bounding box center [577, 80] width 158 height 28
click at [663, 72] on label "Show Archived?" at bounding box center [706, 81] width 87 height 19
click at [663, 75] on input "Show Archived?" at bounding box center [668, 79] width 10 height 10
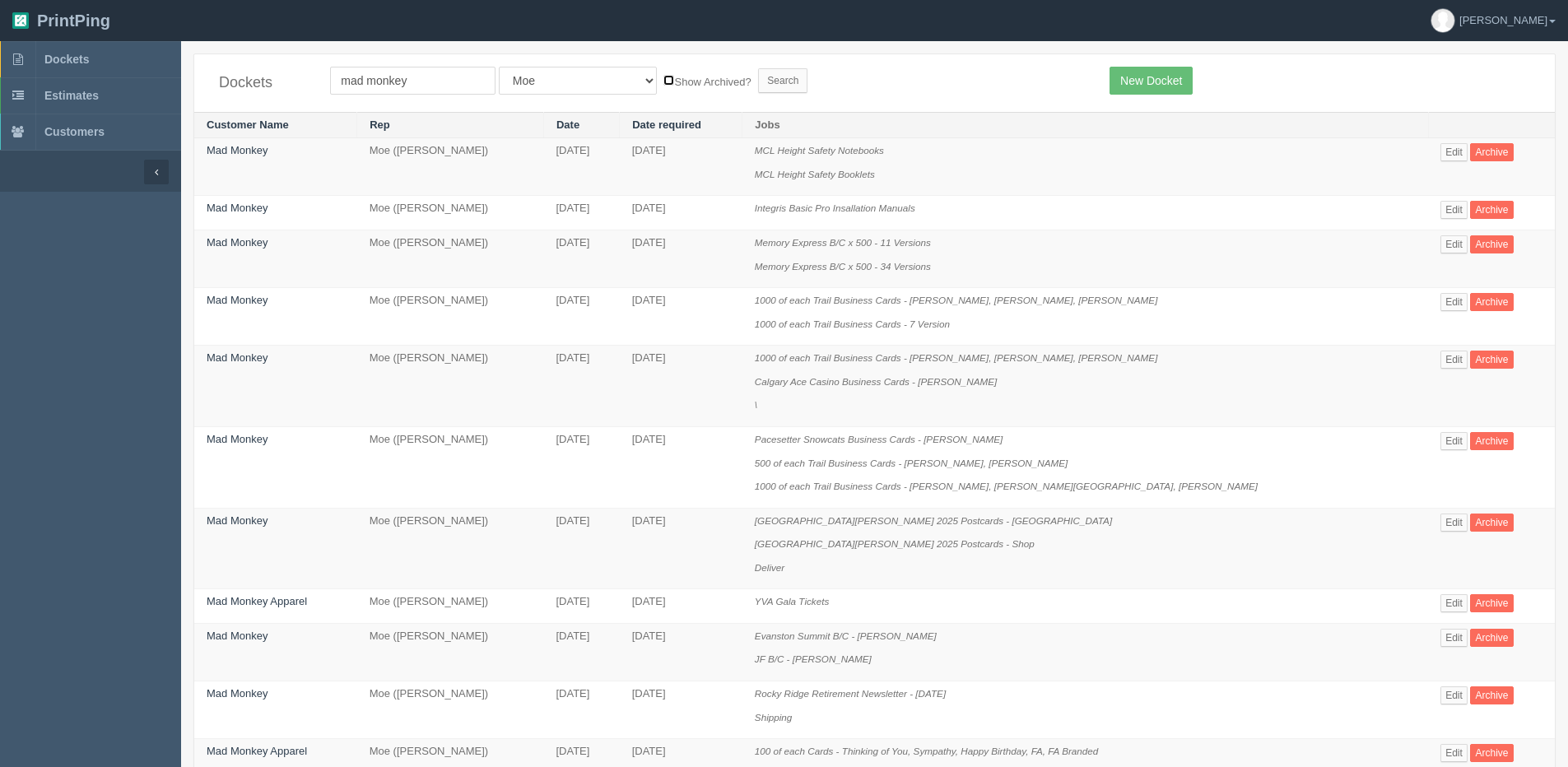
checkbox input "true"
click at [758, 92] on input "Search" at bounding box center [782, 80] width 50 height 24
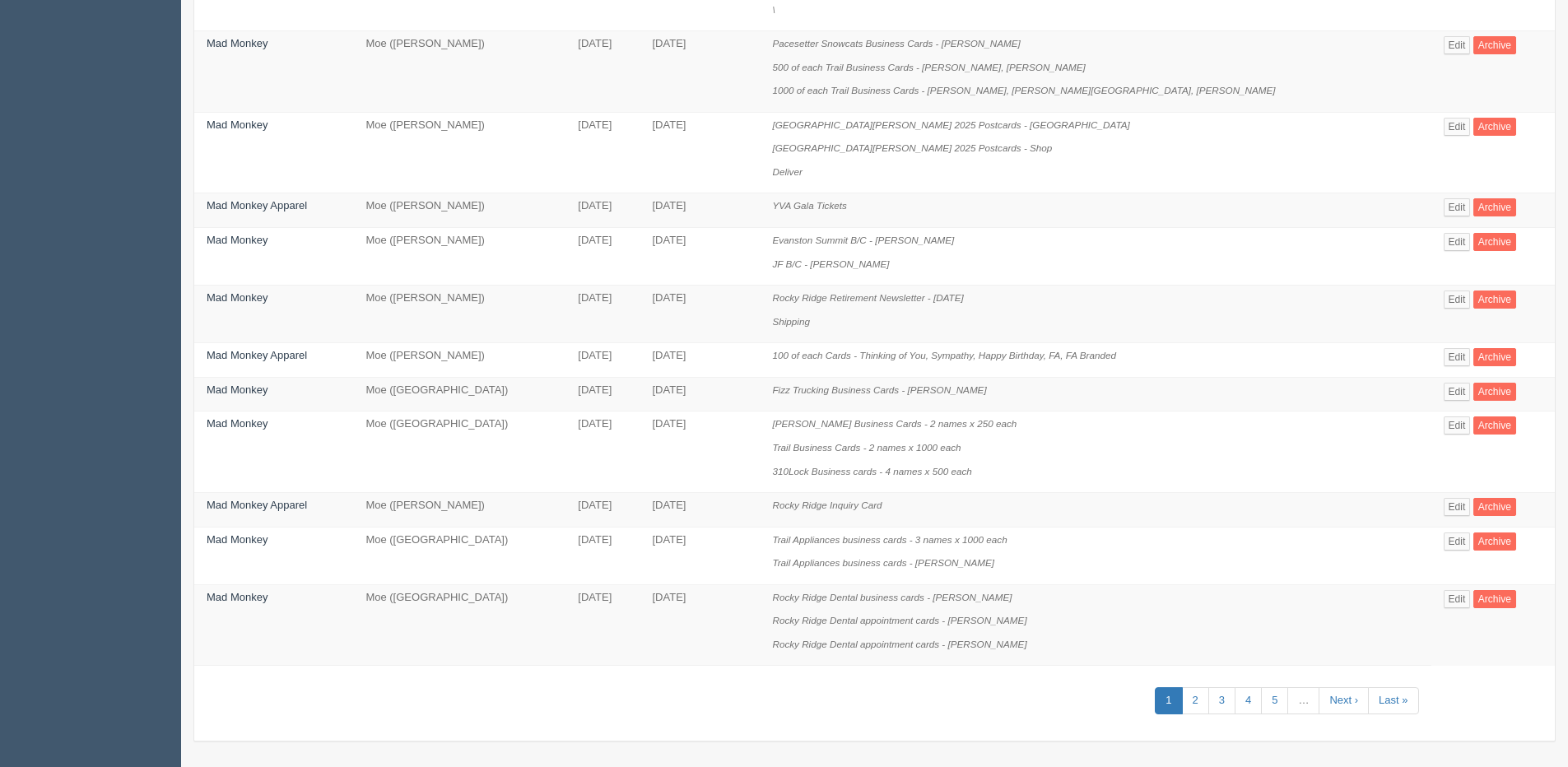
scroll to position [918, 0]
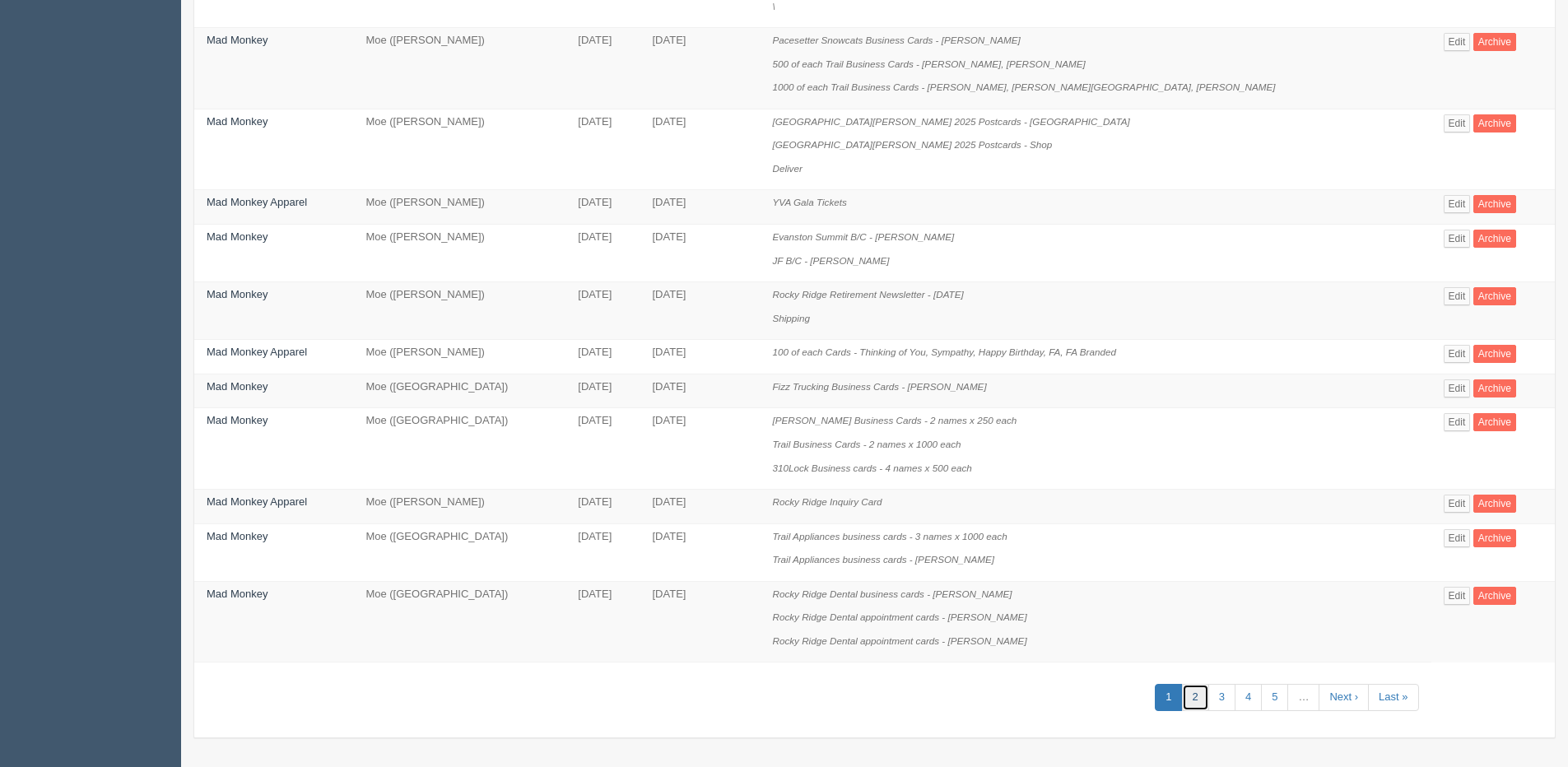
click at [1182, 698] on link "2" at bounding box center [1195, 697] width 27 height 27
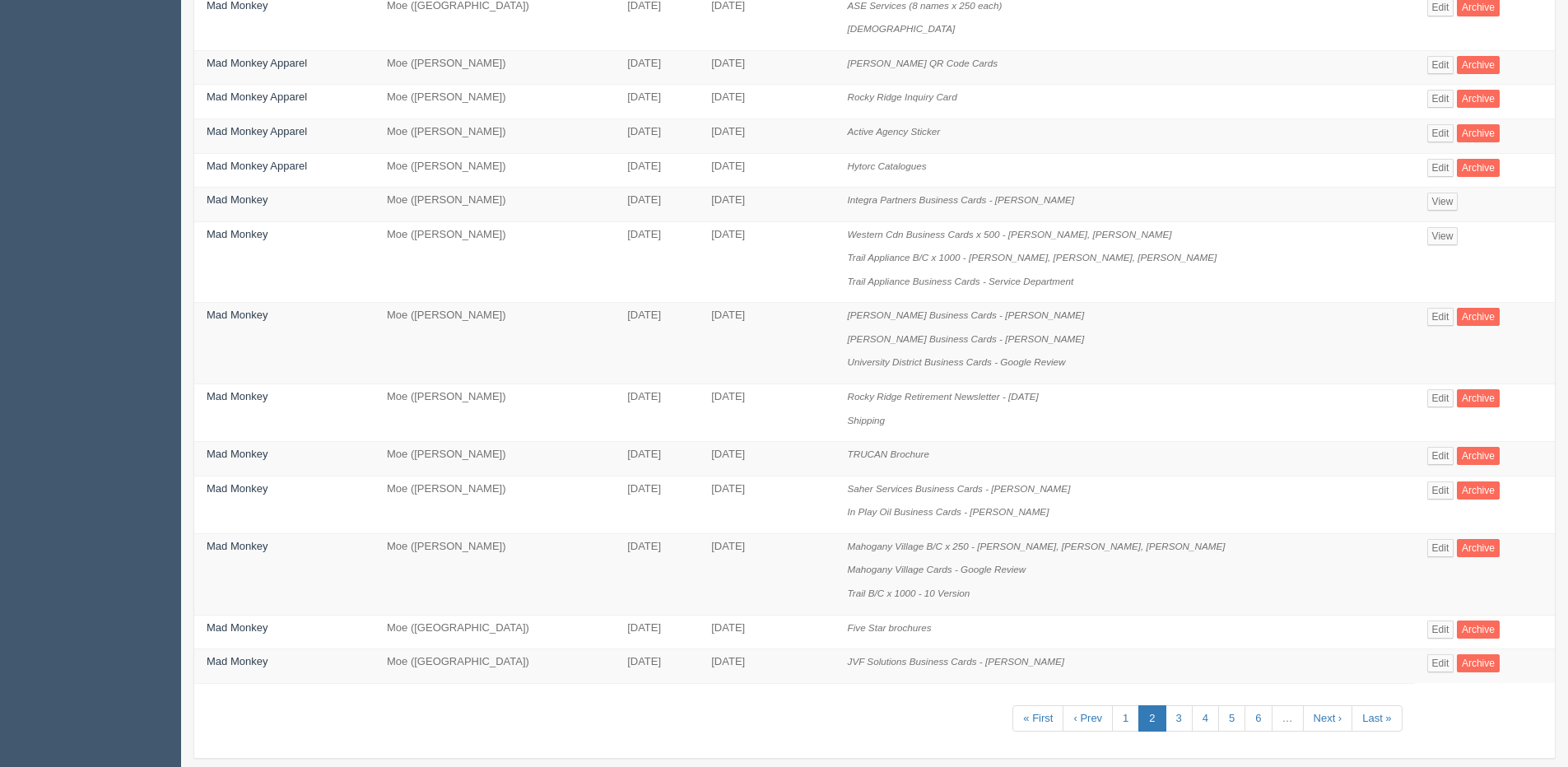
scroll to position [801, 0]
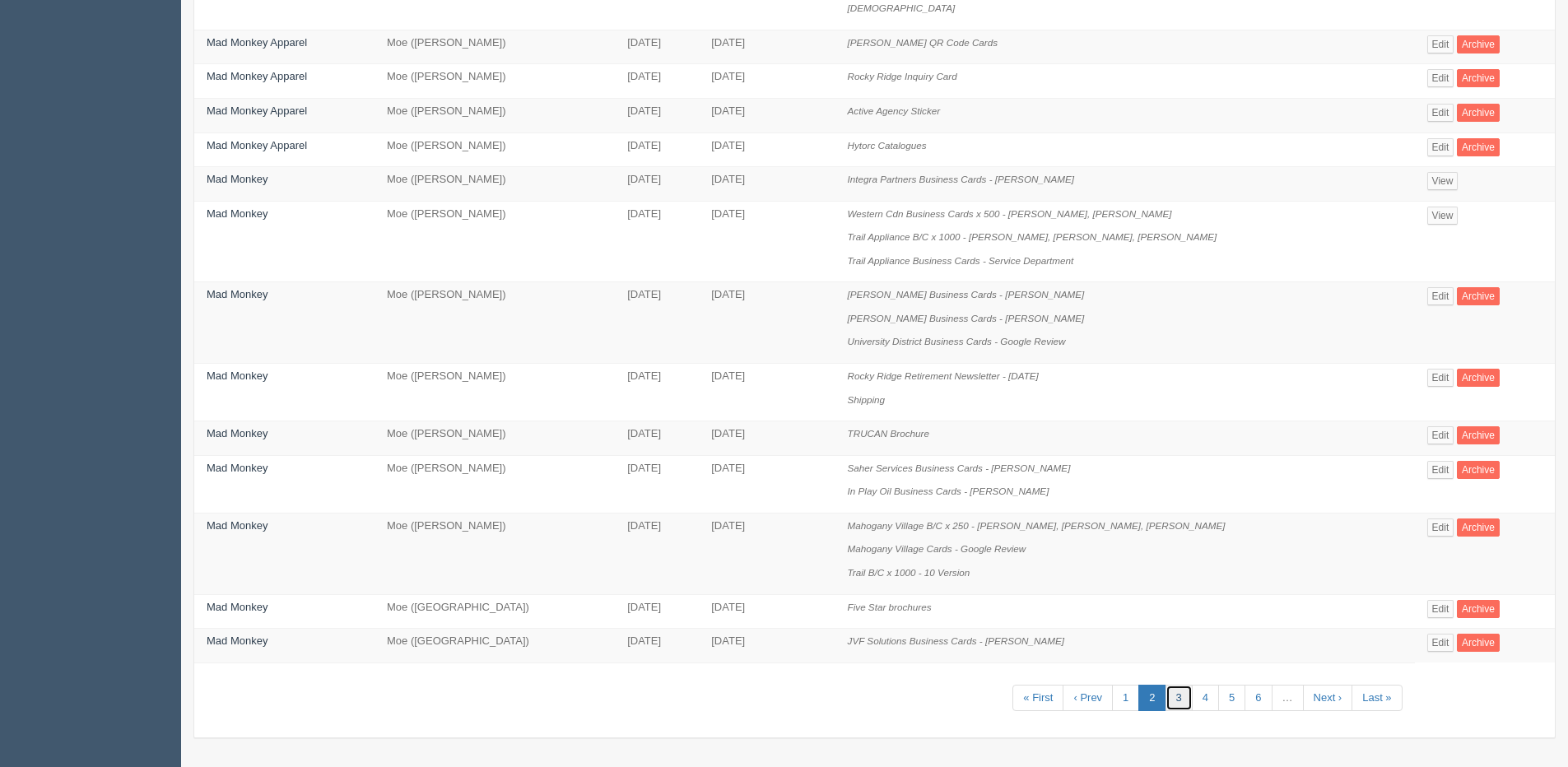
click at [1170, 697] on link "3" at bounding box center [1178, 698] width 27 height 27
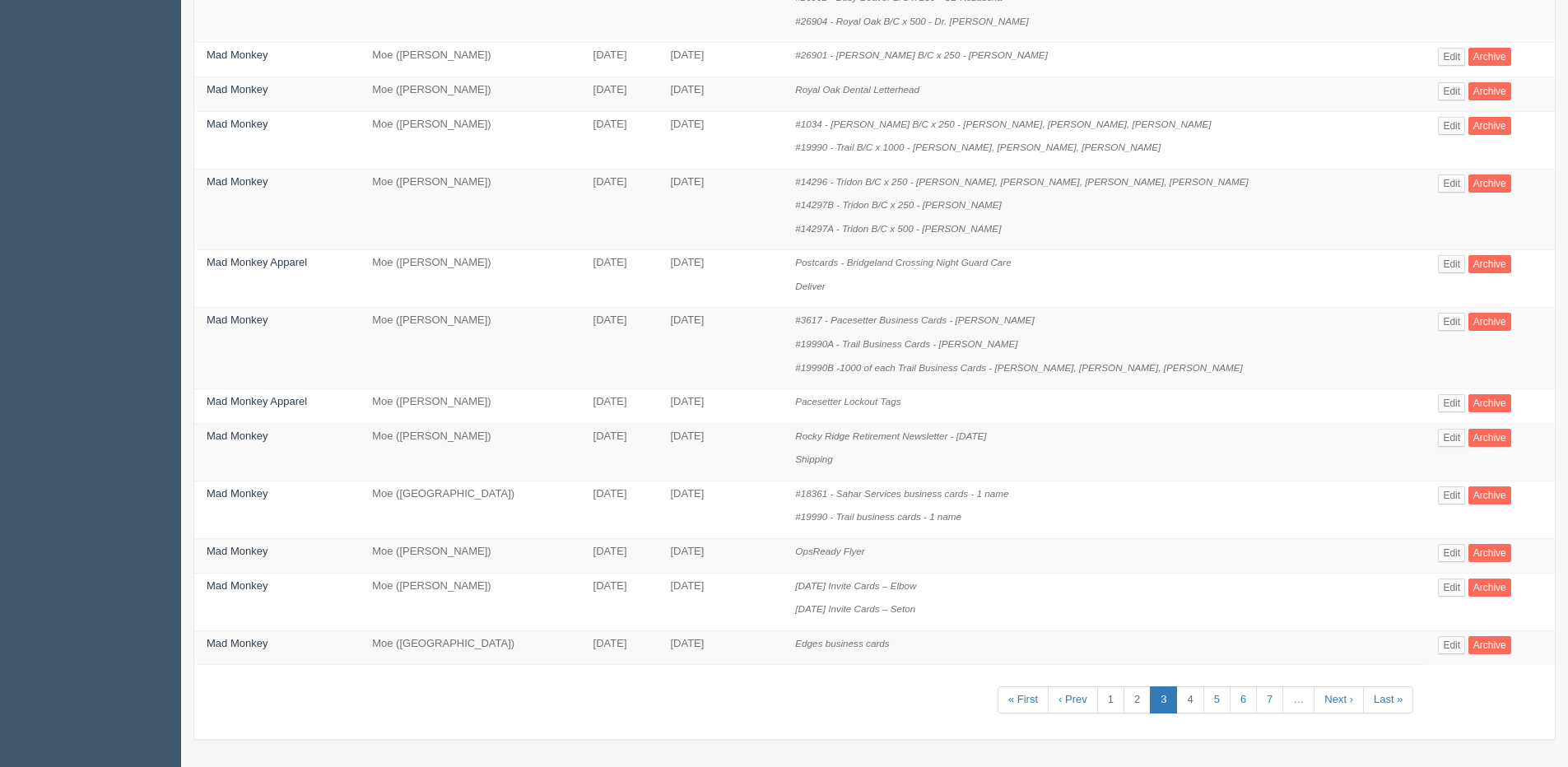
scroll to position [823, 0]
click at [1102, 702] on link "1" at bounding box center [1110, 699] width 27 height 27
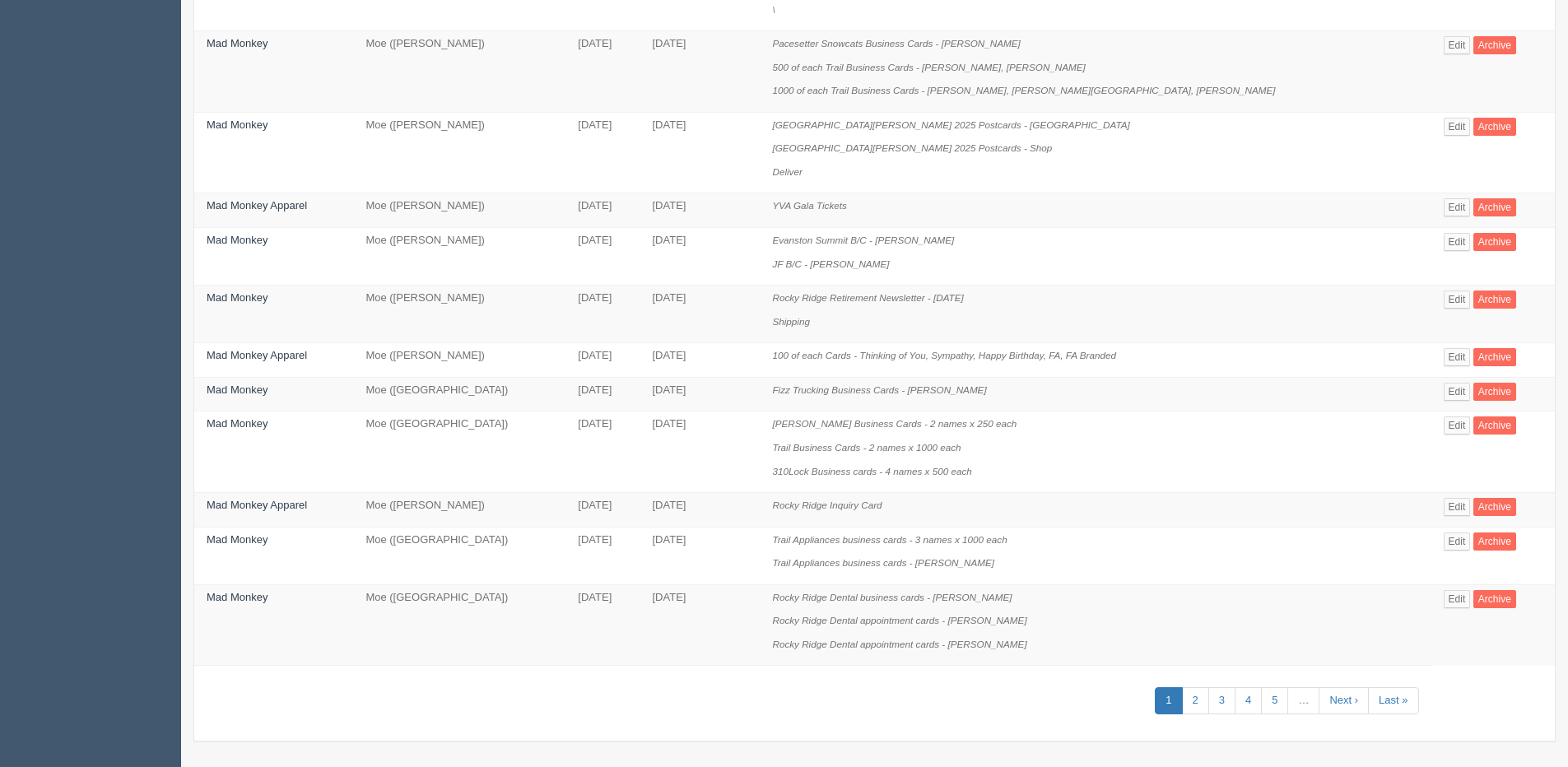
scroll to position [918, 0]
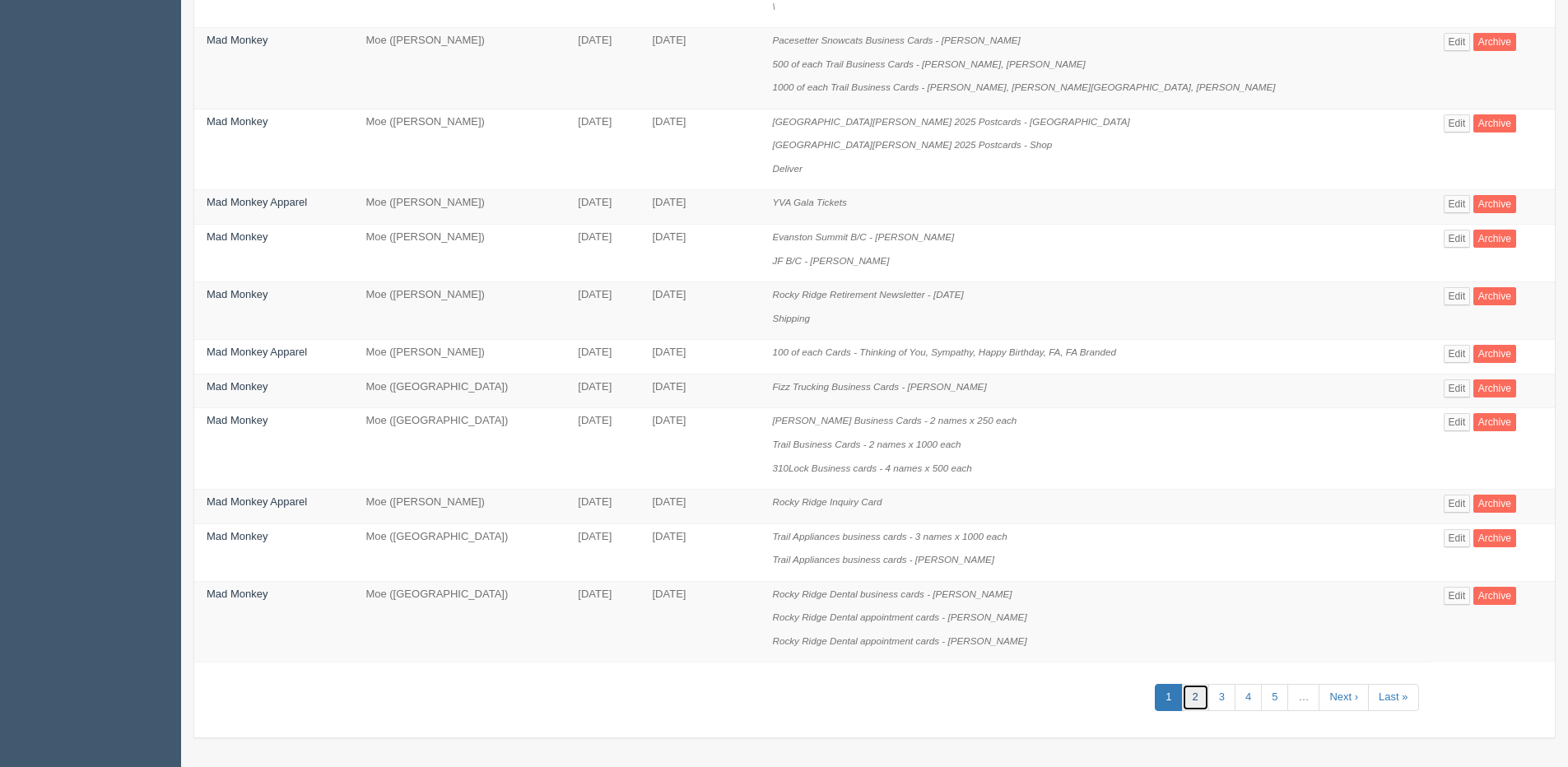
click at [1182, 698] on link "2" at bounding box center [1195, 697] width 27 height 27
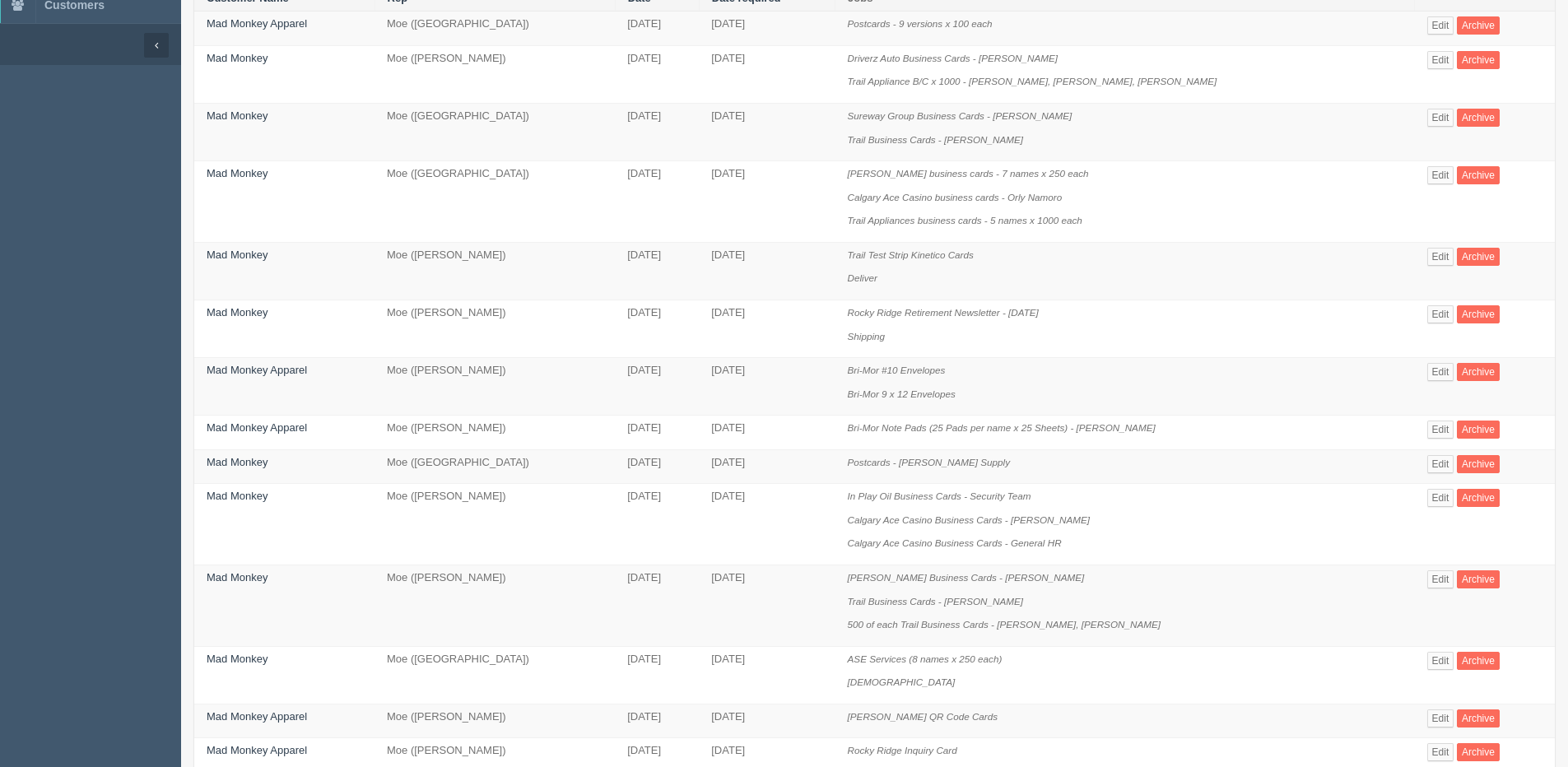
scroll to position [164, 0]
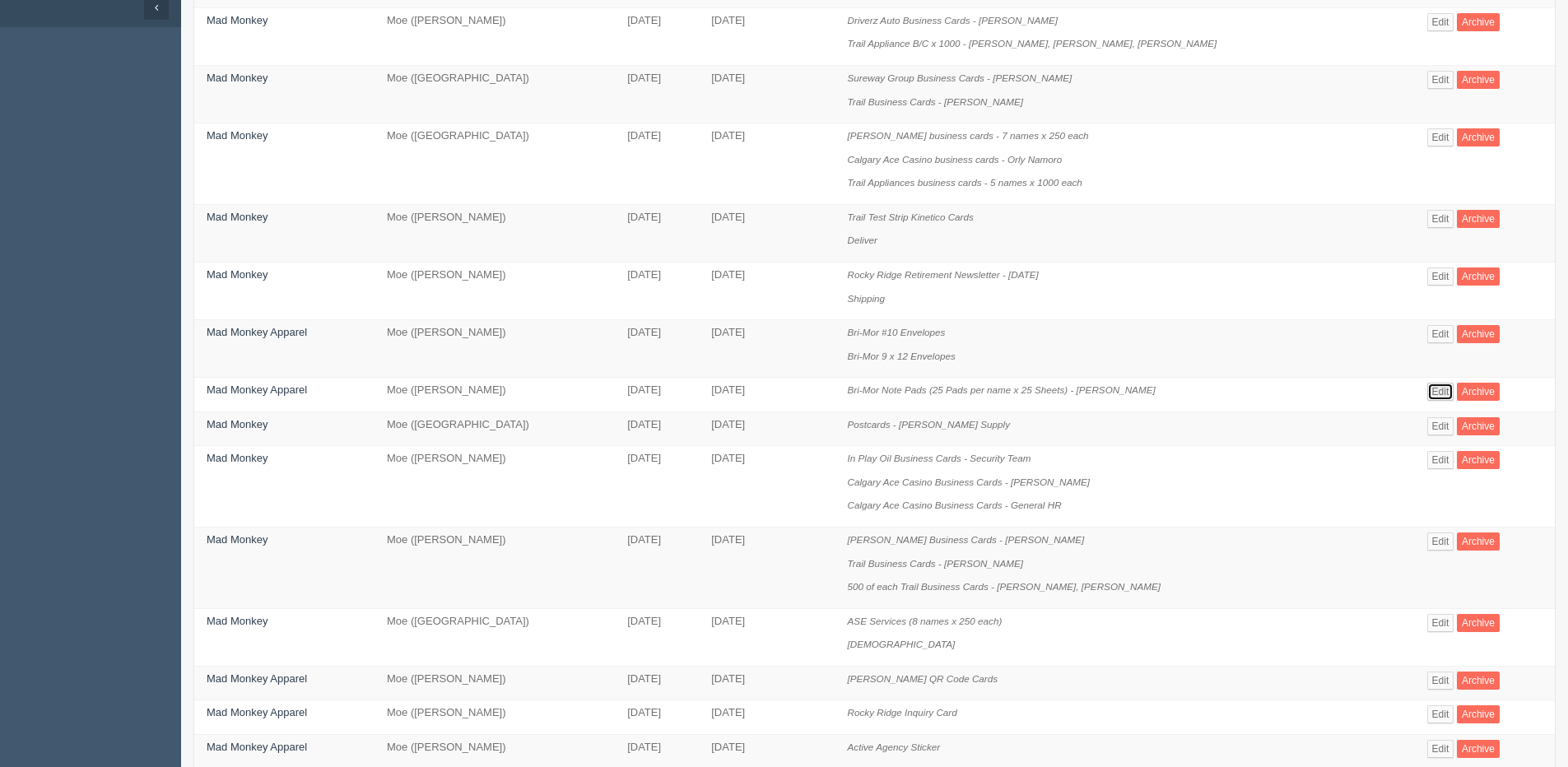
drag, startPoint x: 1423, startPoint y: 389, endPoint x: 1425, endPoint y: 365, distance: 24.1
click at [1427, 389] on link "Edit" at bounding box center [1440, 391] width 27 height 18
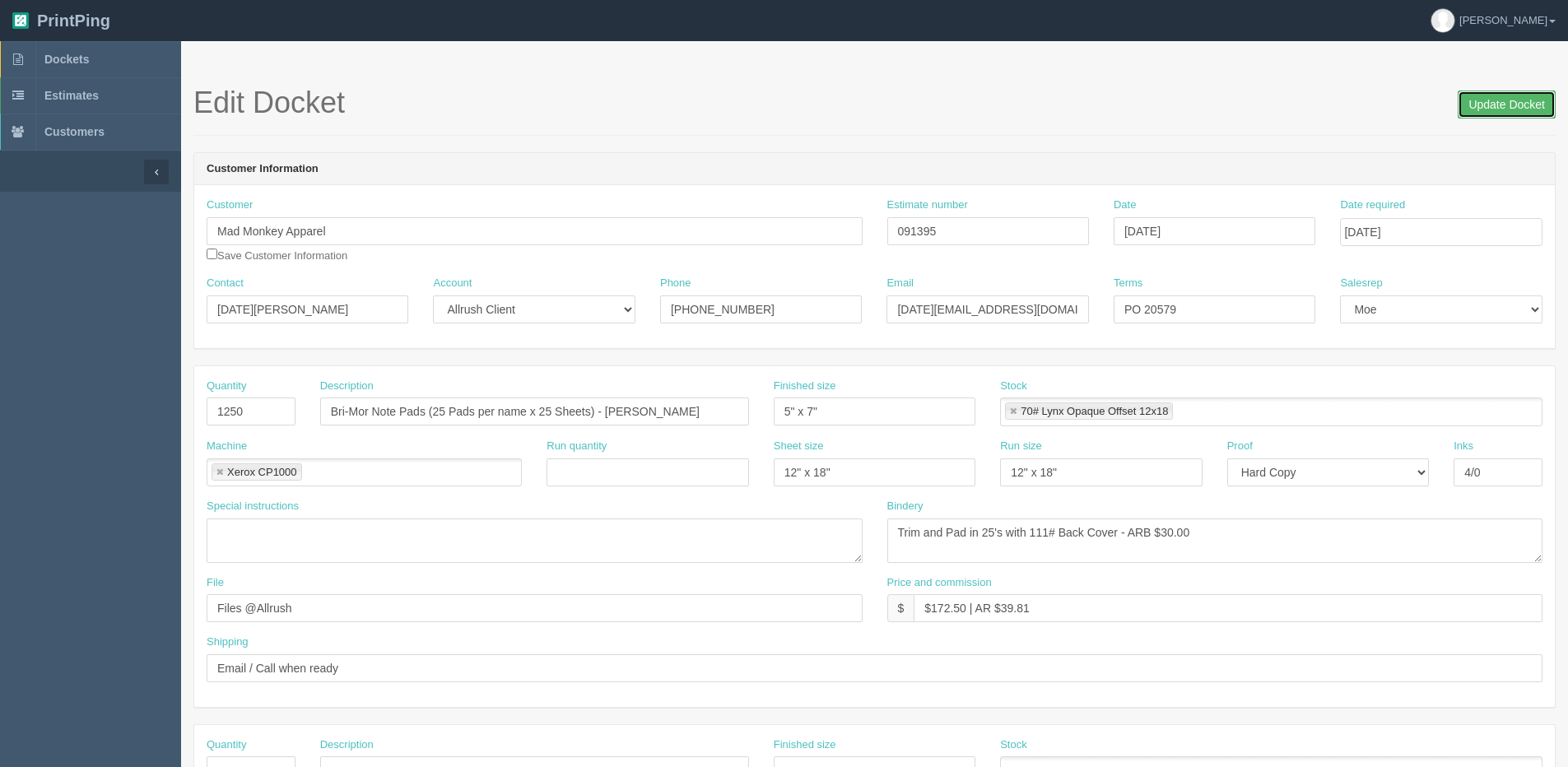
click at [1510, 99] on input "Update Docket" at bounding box center [1506, 105] width 98 height 28
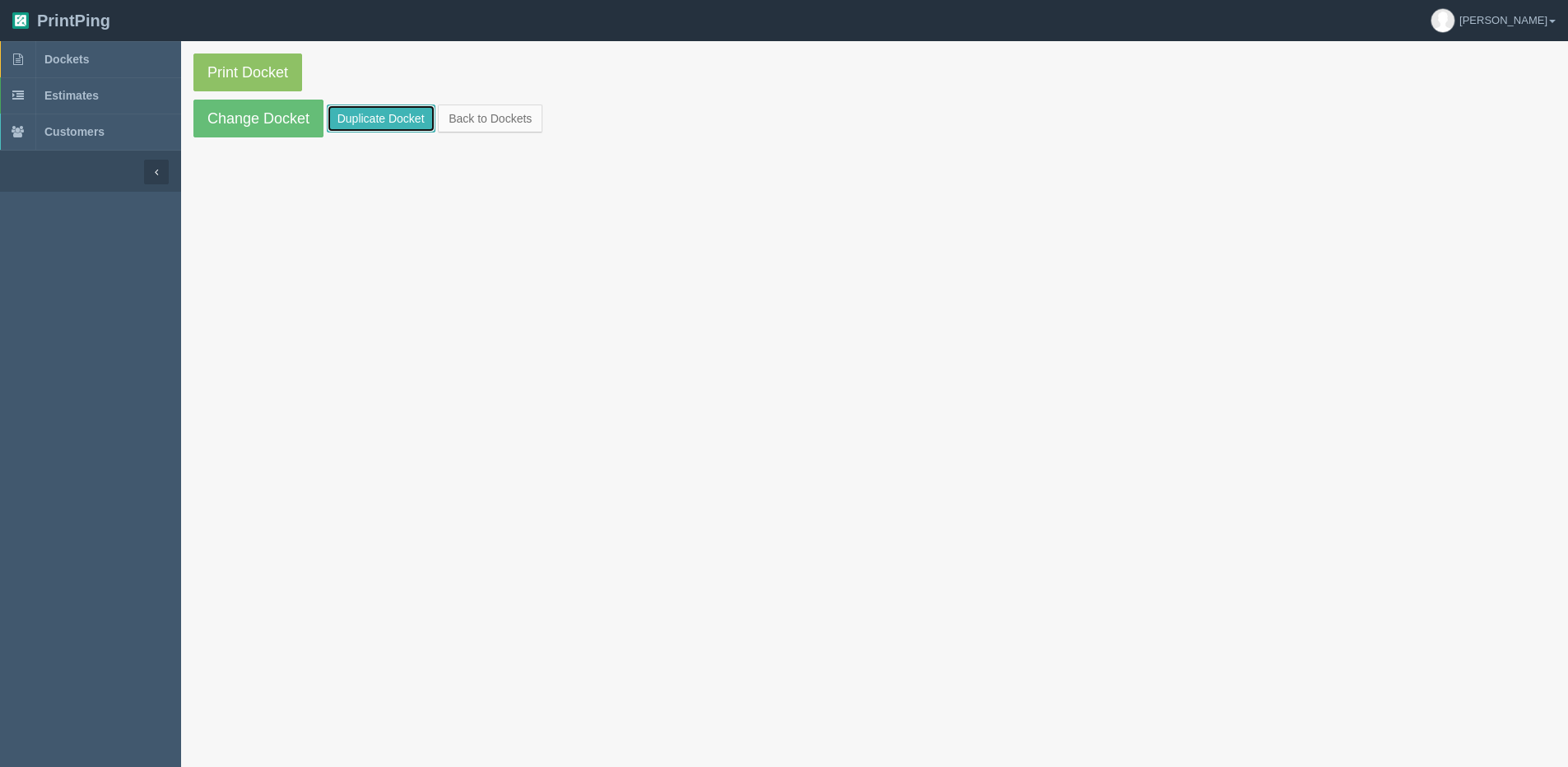
click at [416, 118] on link "Duplicate Docket" at bounding box center [381, 119] width 108 height 28
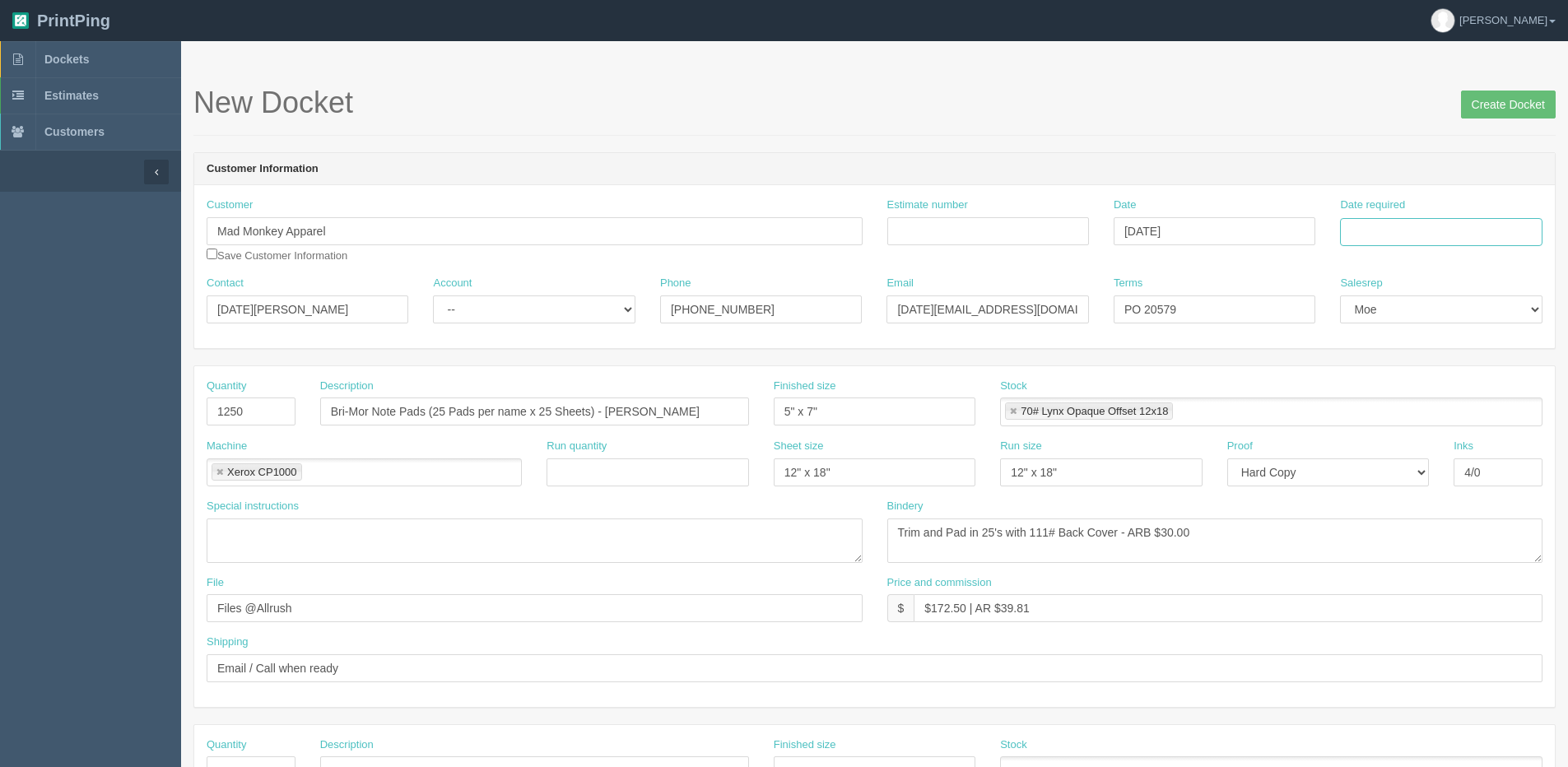
click at [1405, 232] on input "Date required" at bounding box center [1441, 232] width 202 height 28
click at [1390, 471] on th "Today" at bounding box center [1420, 461] width 153 height 24
click at [1467, 321] on td "5" at bounding box center [1465, 320] width 20 height 24
type input "September 5, 2025"
drag, startPoint x: 224, startPoint y: 307, endPoint x: -113, endPoint y: 318, distance: 337.2
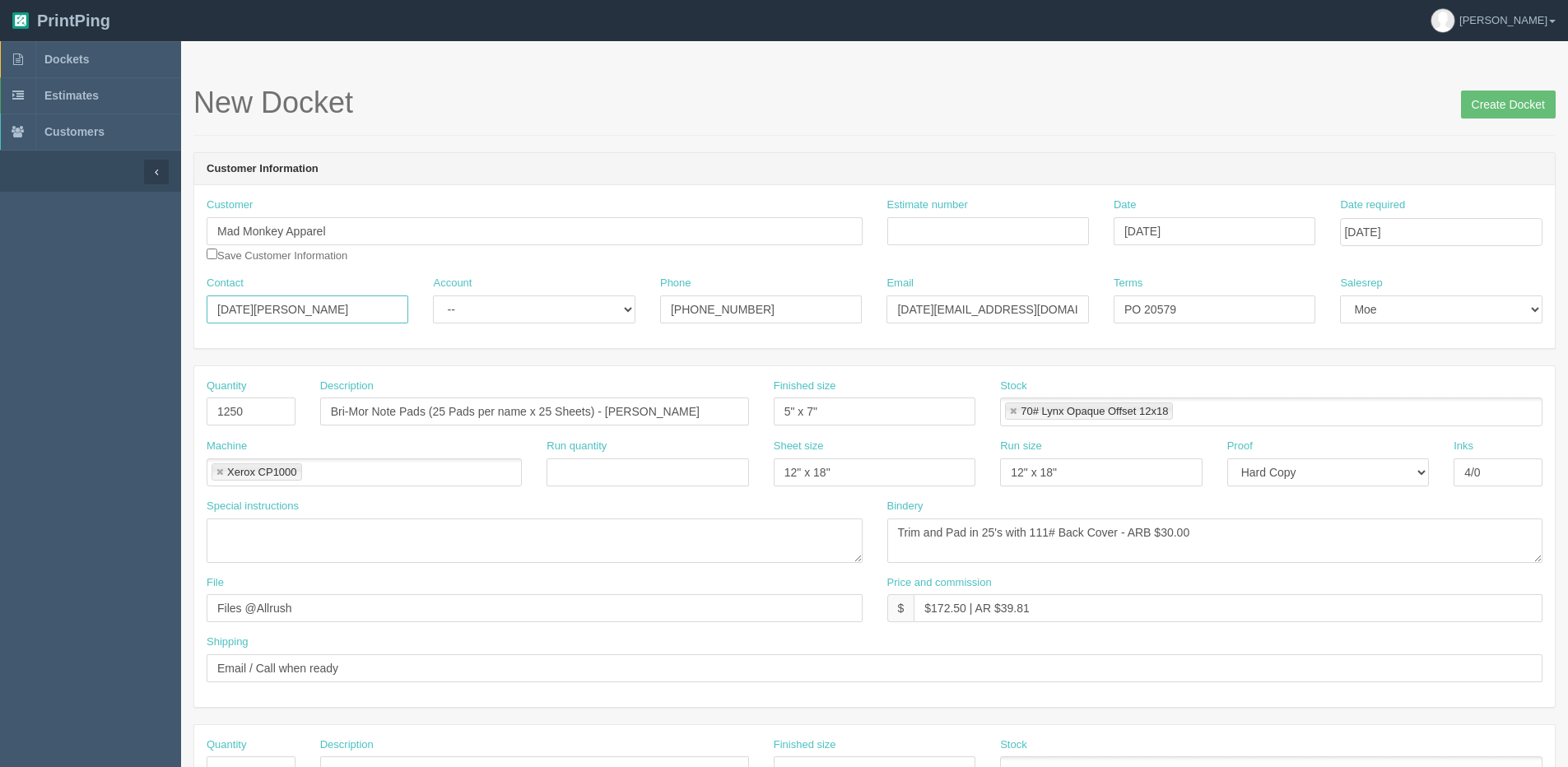
click at [0, 318] on html "PrintPing Dan Edit account ( dan@allrush.ca ) Logout Dockets Estimates Customers" at bounding box center [784, 747] width 1568 height 1495
paste input "Robert Chang"
type input "Robert Chang"
drag, startPoint x: 915, startPoint y: 304, endPoint x: 819, endPoint y: 321, distance: 97.5
click at [819, 321] on div "Contact Robert Chang Account -- Existing Client Allrush Client Rep Client Phone…" at bounding box center [875, 305] width 1361 height 60
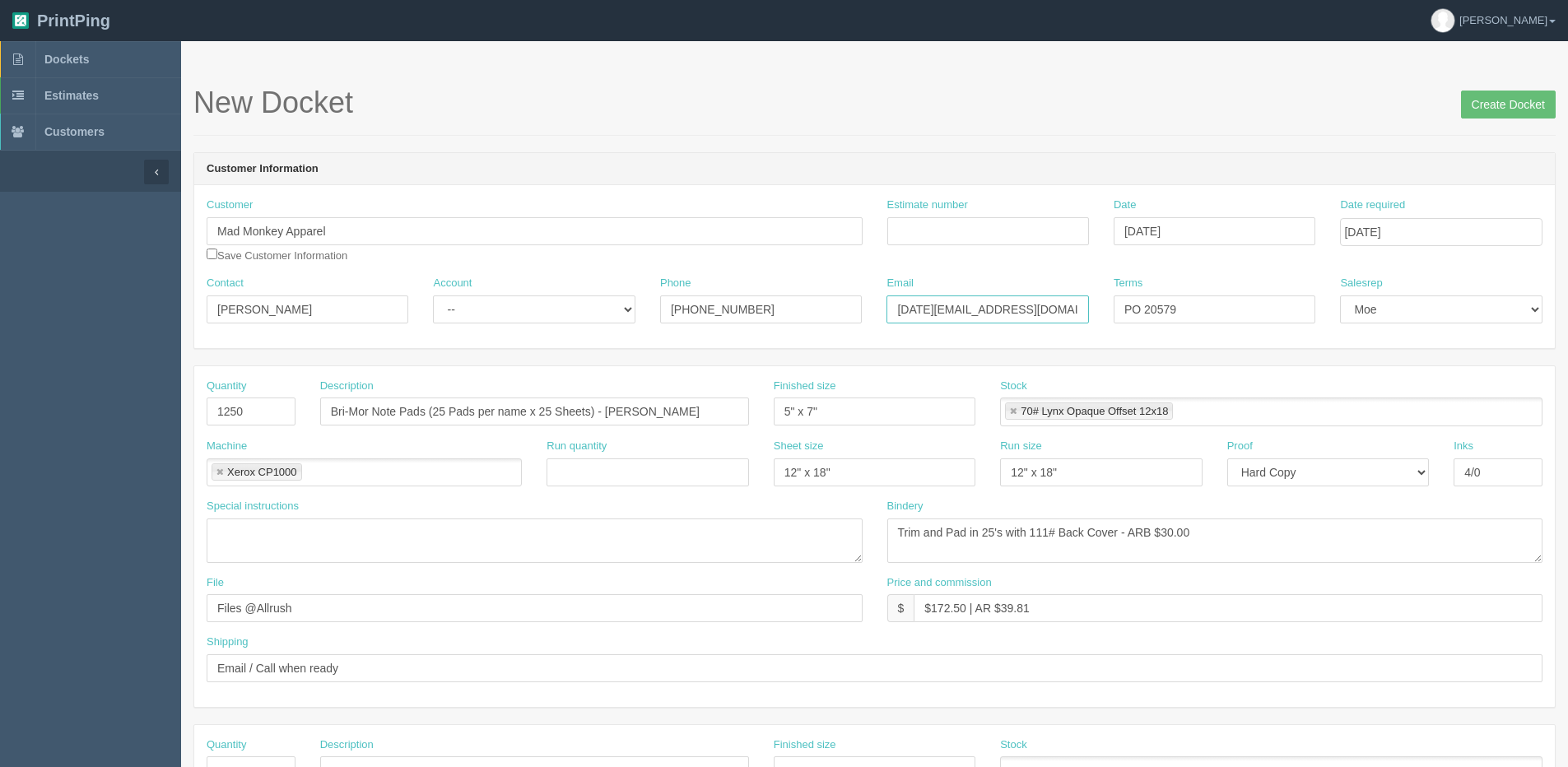
paste input "Robert Chang"
type input "robert@madmonkey.ca"
click at [915, 236] on input "Estimate number" at bounding box center [989, 232] width 202 height 28
click at [1295, 542] on textarea "Trim and Pad in 25's with 111# Back Cover - ARB $30.00" at bounding box center [1216, 541] width 656 height 45
drag, startPoint x: 1147, startPoint y: 303, endPoint x: 1274, endPoint y: 294, distance: 127.3
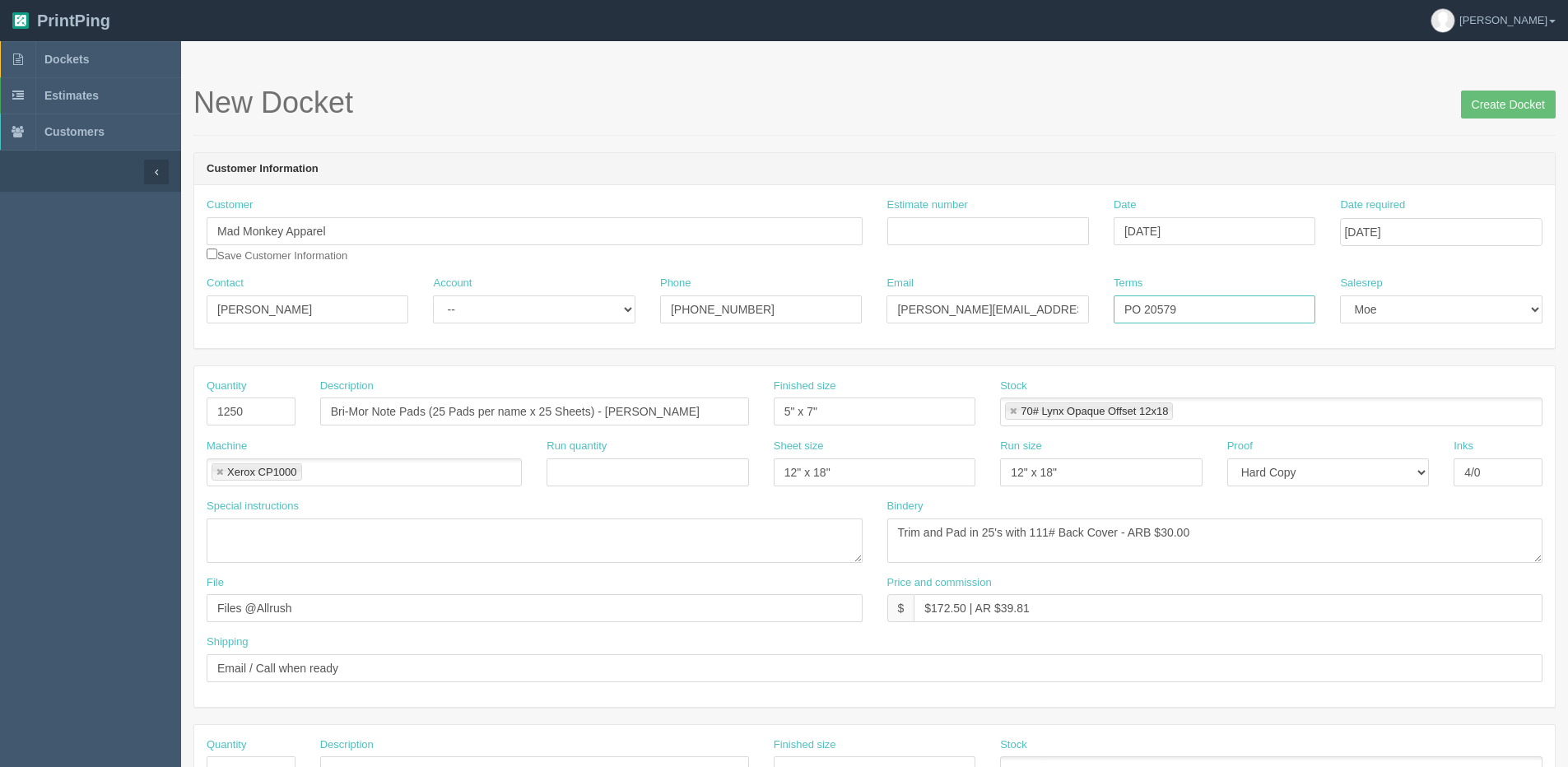
click at [1274, 295] on input "PO 20579" at bounding box center [1215, 309] width 202 height 28
type input "PO 21217"
click at [998, 218] on input "Estimate number" at bounding box center [989, 232] width 202 height 28
type input "092027"
drag, startPoint x: 369, startPoint y: 415, endPoint x: 149, endPoint y: 414, distance: 220.0
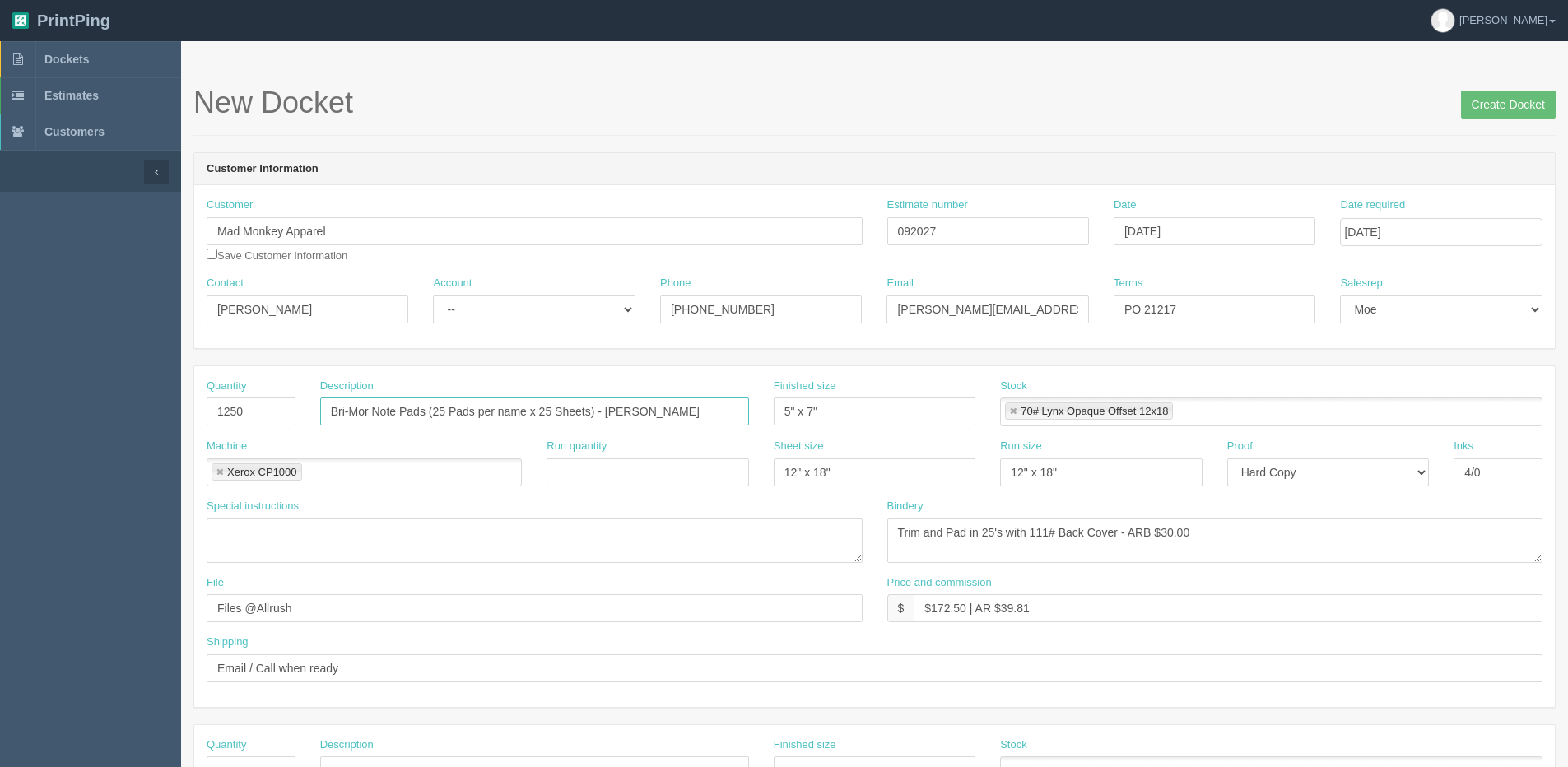
click at [159, 420] on section "Dockets Estimates Customers" at bounding box center [784, 768] width 1568 height 1454
drag, startPoint x: 636, startPoint y: 414, endPoint x: 1079, endPoint y: 377, distance: 444.5
click at [937, 378] on div "Quantity 1250 Description DCore Projects Note Pads (25 Pads per name x 25 Sheet…" at bounding box center [875, 408] width 1361 height 60
drag, startPoint x: 475, startPoint y: 415, endPoint x: 485, endPoint y: 414, distance: 10.0
click at [485, 414] on input "DCore Projects Note Pads (25 Pads per name x 25 Sheets)" at bounding box center [535, 411] width 429 height 28
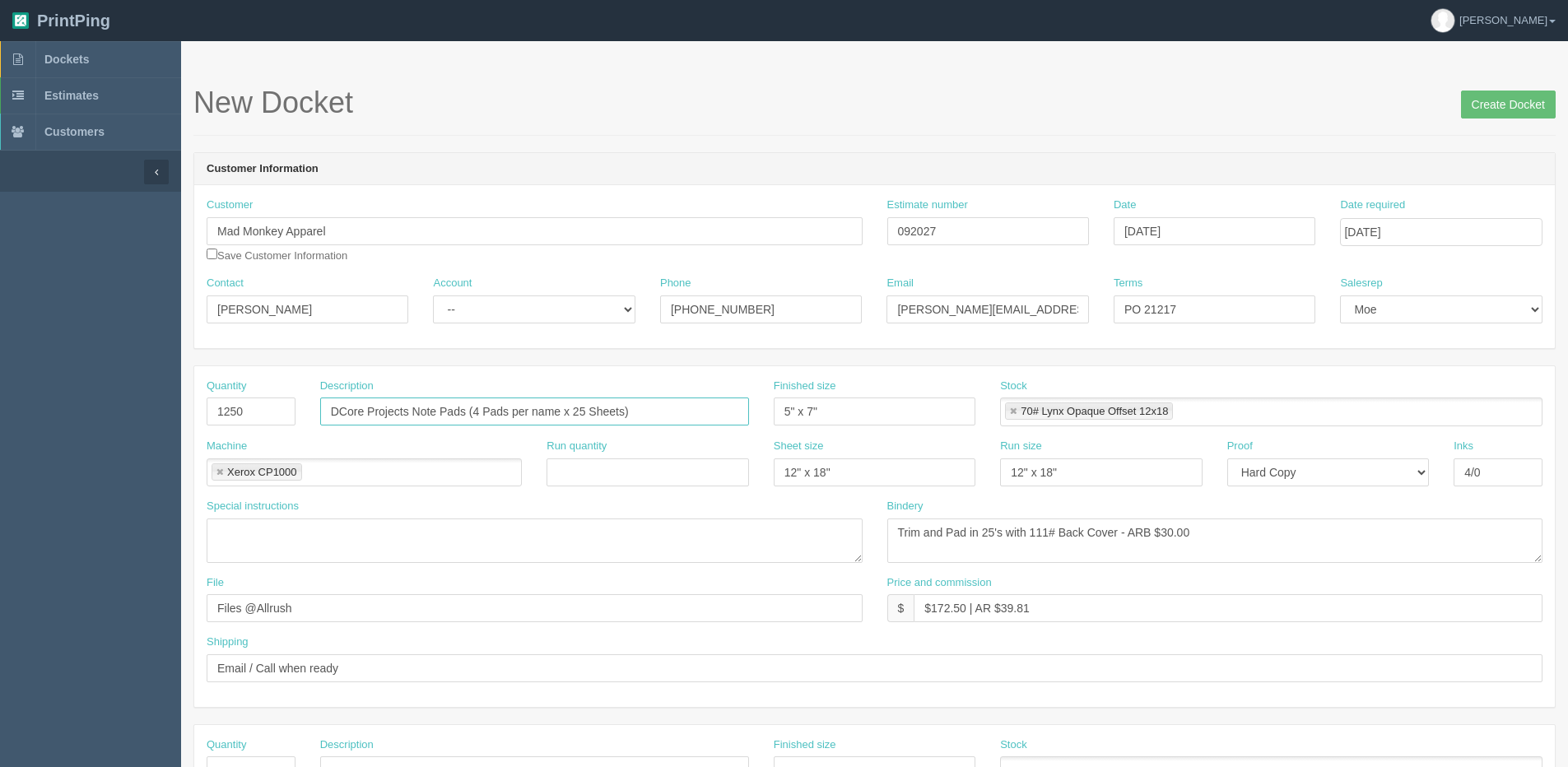
click at [513, 412] on input "DCore Projects Note Pads (4 Pads per name x 25 Sheets)" at bounding box center [535, 411] width 429 height 28
type input "DCore Projects Note Pads (4 Pads x 25 Sheets)"
drag, startPoint x: 832, startPoint y: 422, endPoint x: 419, endPoint y: 419, distance: 413.0
click at [558, 422] on div "Quantity 1250 Description DCore Projects Note Pads (4 Pads x 25 Sheets) Finishe…" at bounding box center [875, 408] width 1361 height 60
type input "5.5" x 8.5""
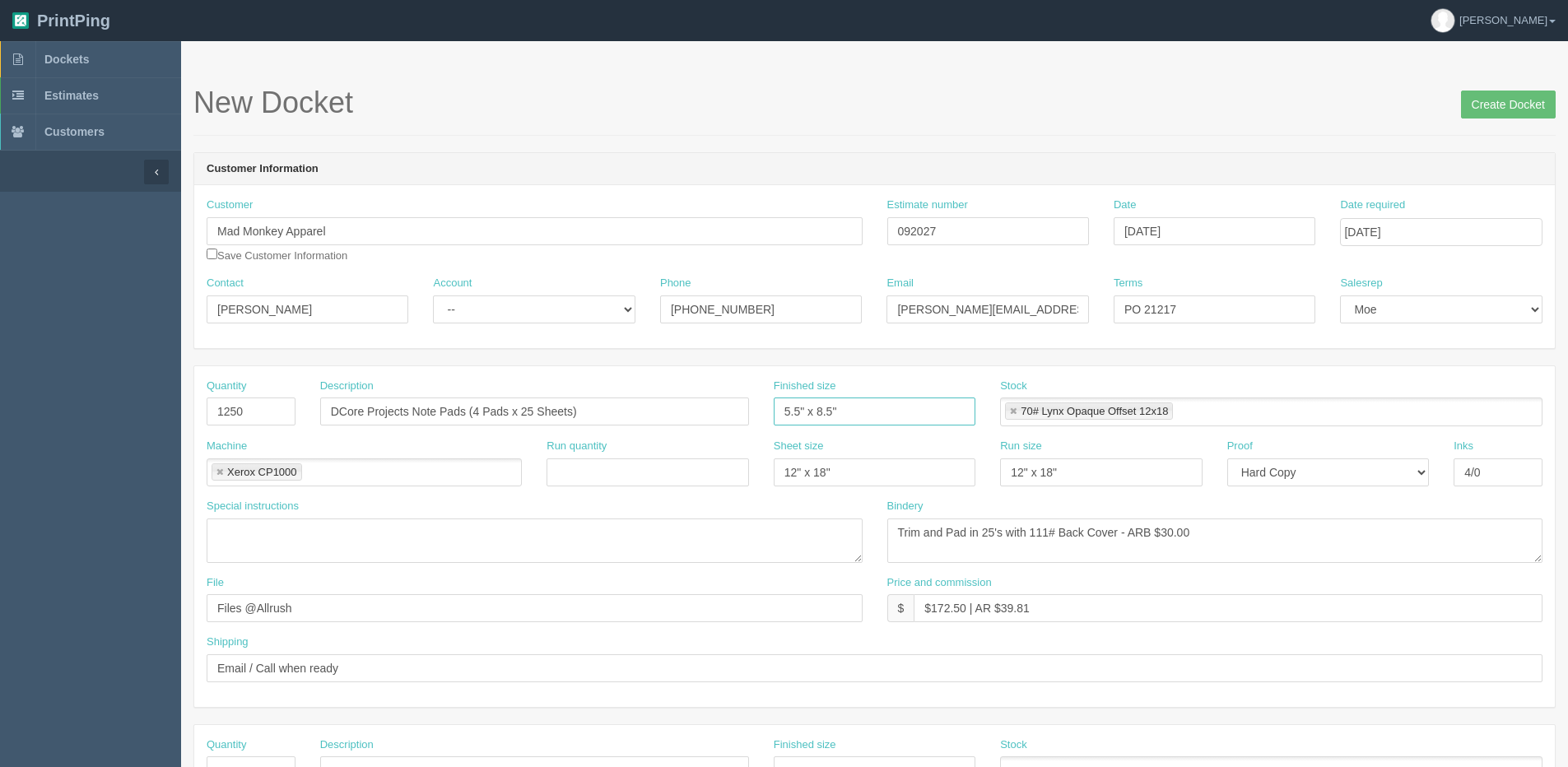
click at [1012, 410] on link at bounding box center [1013, 411] width 10 height 10
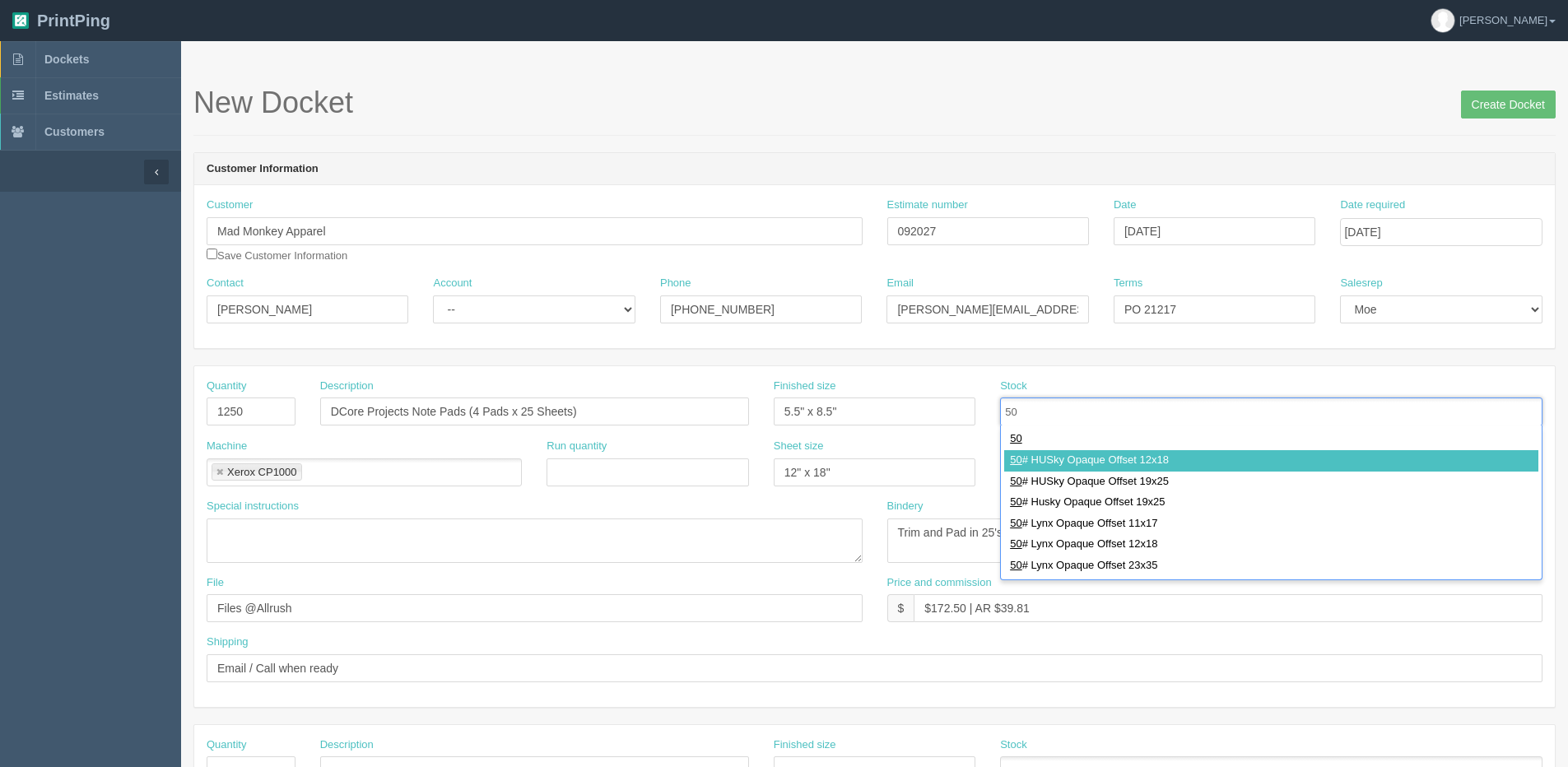
type input "50"
type input "50# HUSky Opaque Offset 12x18"
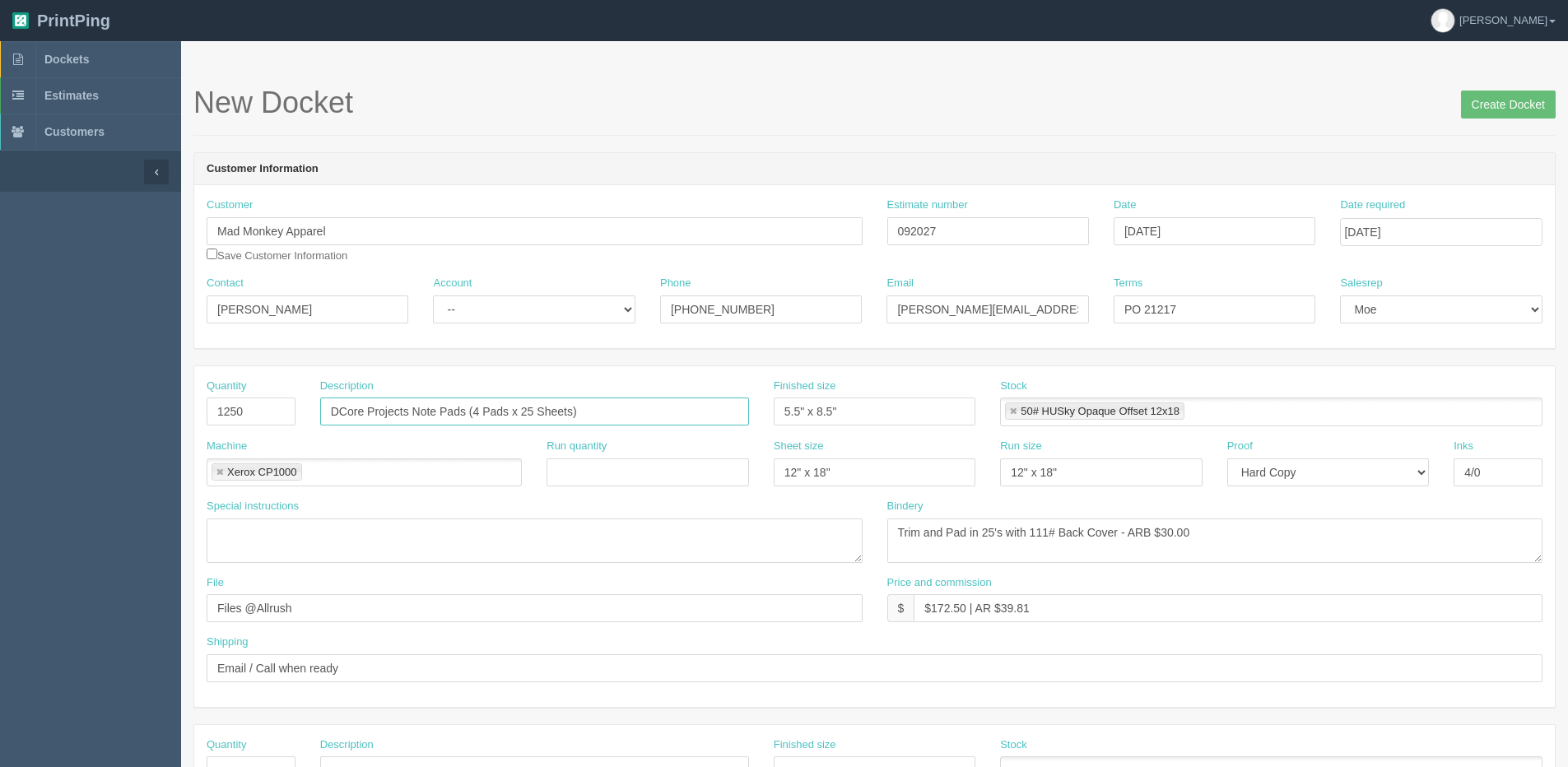
drag, startPoint x: 475, startPoint y: 415, endPoint x: 541, endPoint y: 390, distance: 70.6
click at [476, 412] on input "DCore Projects Note Pads (4 Pads x 25 Sheets)" at bounding box center [535, 411] width 429 height 28
type input "DCore Projects Note Pads (100 Pads x 25 Sheets)"
drag, startPoint x: 253, startPoint y: 411, endPoint x: 13, endPoint y: 411, distance: 240.0
click at [13, 411] on section "Dockets Estimates Customers" at bounding box center [784, 768] width 1568 height 1454
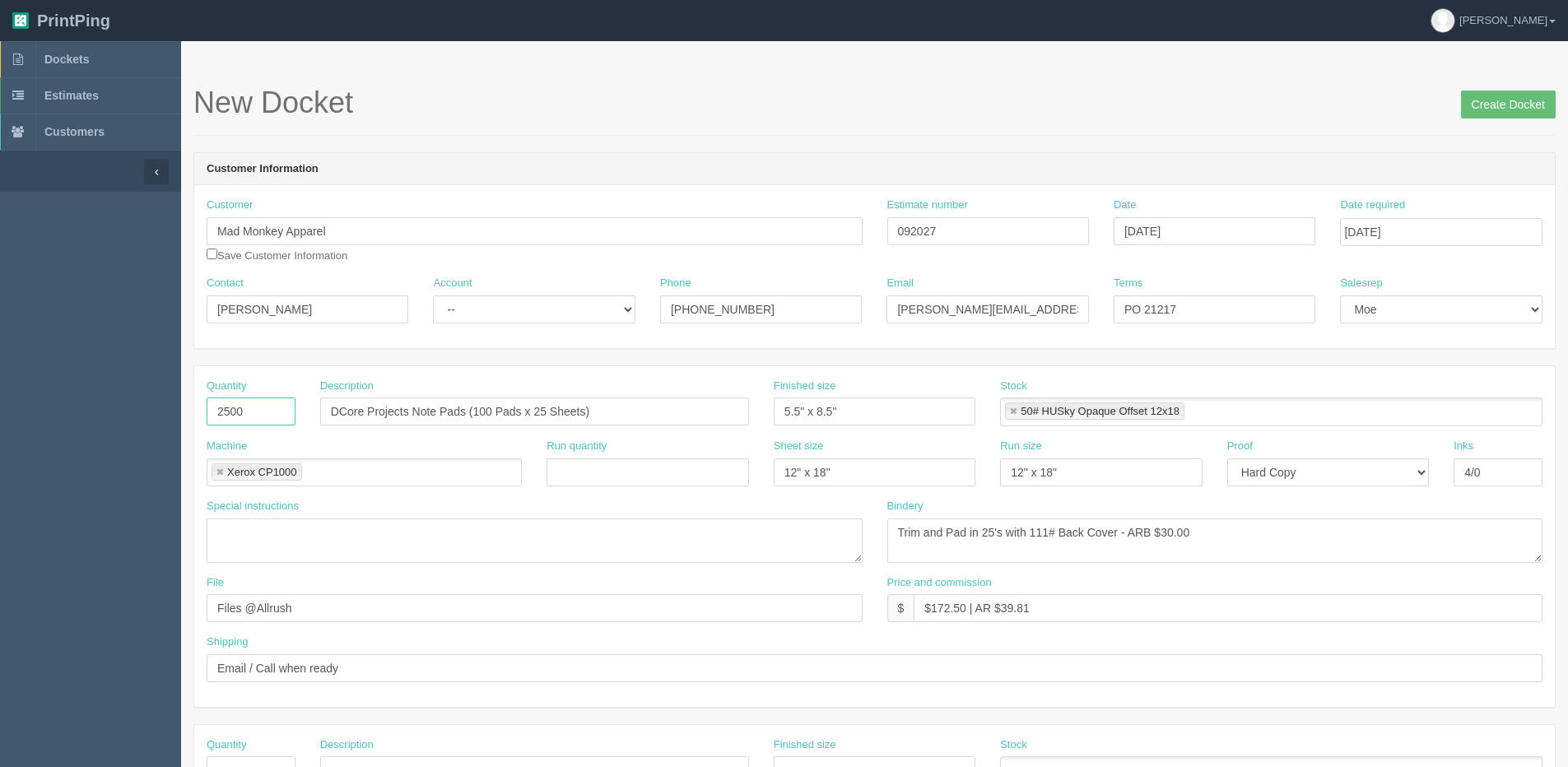
type input "2500"
drag, startPoint x: 1157, startPoint y: 537, endPoint x: 1341, endPoint y: 488, distance: 190.4
click at [1333, 490] on div "Quantity 2500 Description DCore Projects Note Pads (100 Pads x 25 Sheets) Finis…" at bounding box center [875, 536] width 1361 height 341
type textarea "Trim and Pad in 25's with 111# Back Cover - ARB $50.00"
drag, startPoint x: 934, startPoint y: 611, endPoint x: 946, endPoint y: 611, distance: 12.0
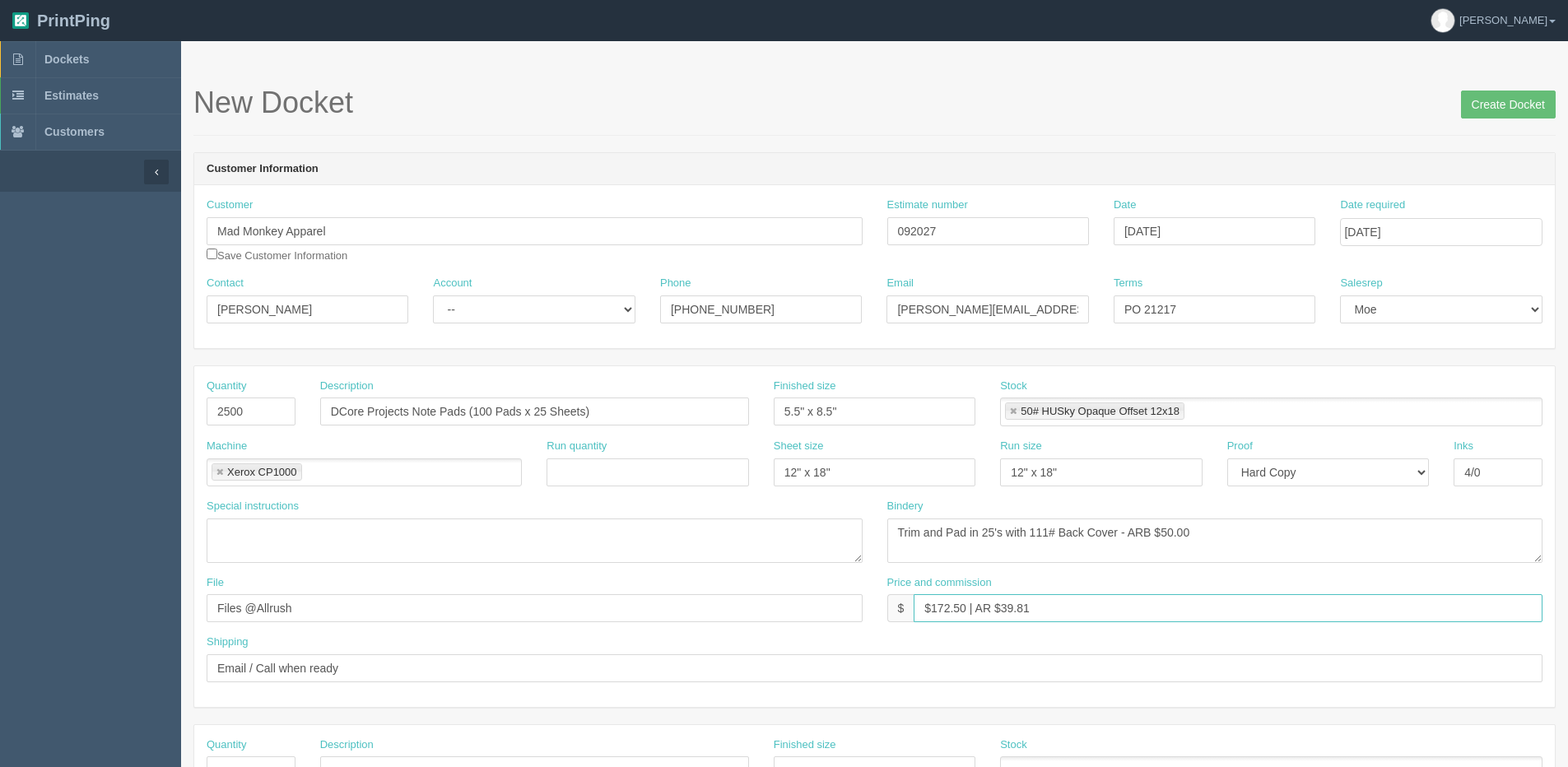
click at [946, 611] on input "$172.50 | AR $39.81" at bounding box center [1228, 608] width 629 height 28
drag, startPoint x: 934, startPoint y: 606, endPoint x: 967, endPoint y: 604, distance: 33.1
click at [967, 604] on input "$172.50 | AR $39.81" at bounding box center [1228, 608] width 629 height 28
drag, startPoint x: 1004, startPoint y: 613, endPoint x: 1099, endPoint y: 590, distance: 97.7
click at [1103, 593] on div "Price and commission $ $253.51 | AR $39.81" at bounding box center [1216, 599] width 656 height 48
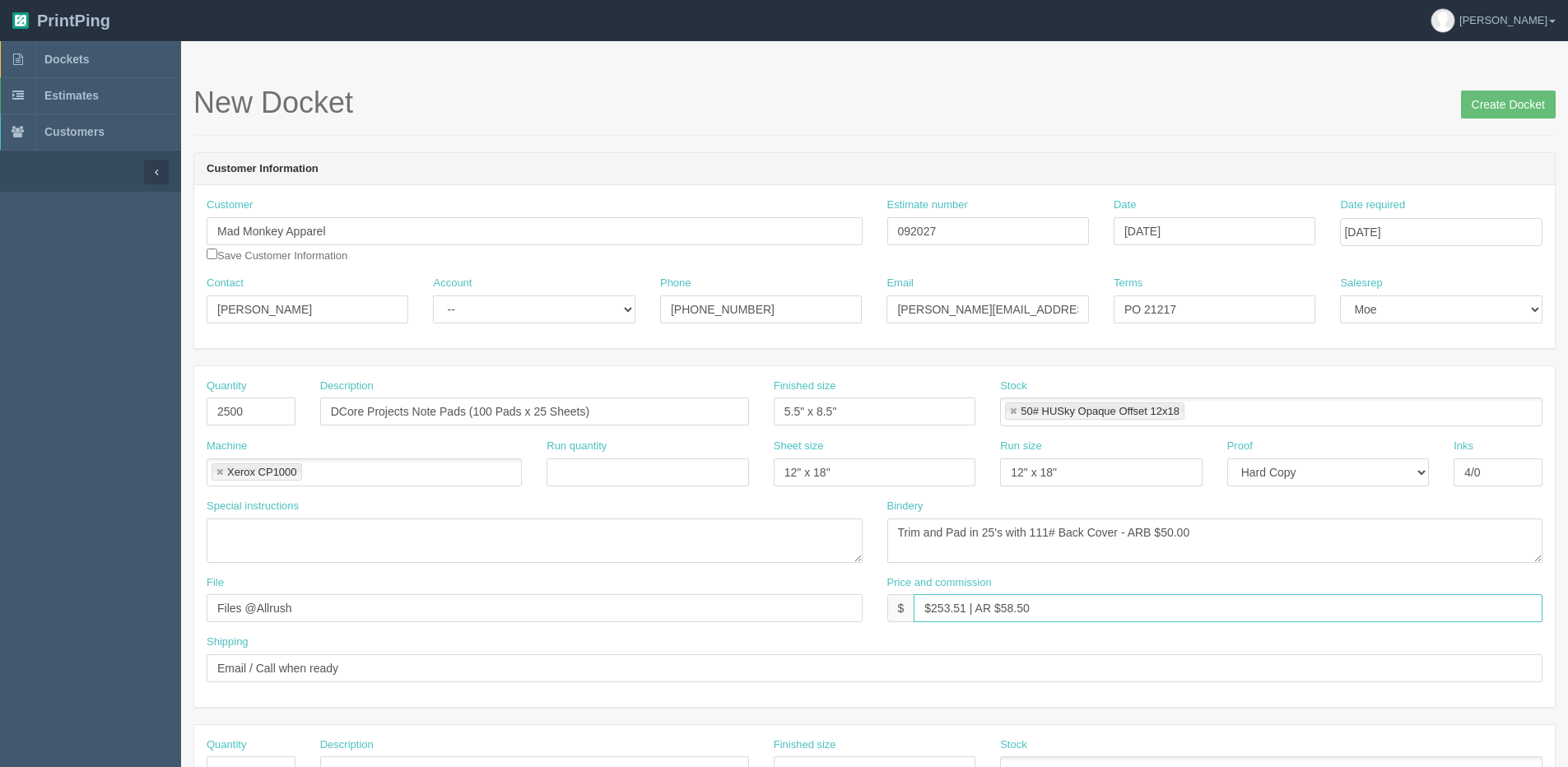
type input "$253.51 | AR $58.50"
click at [340, 413] on input "DCore Projects Note Pads (100 Pads x 25 Sheets)" at bounding box center [535, 411] width 429 height 28
drag, startPoint x: 1490, startPoint y: 100, endPoint x: 1454, endPoint y: 102, distance: 36.1
click at [1489, 100] on input "Create Docket" at bounding box center [1507, 105] width 94 height 28
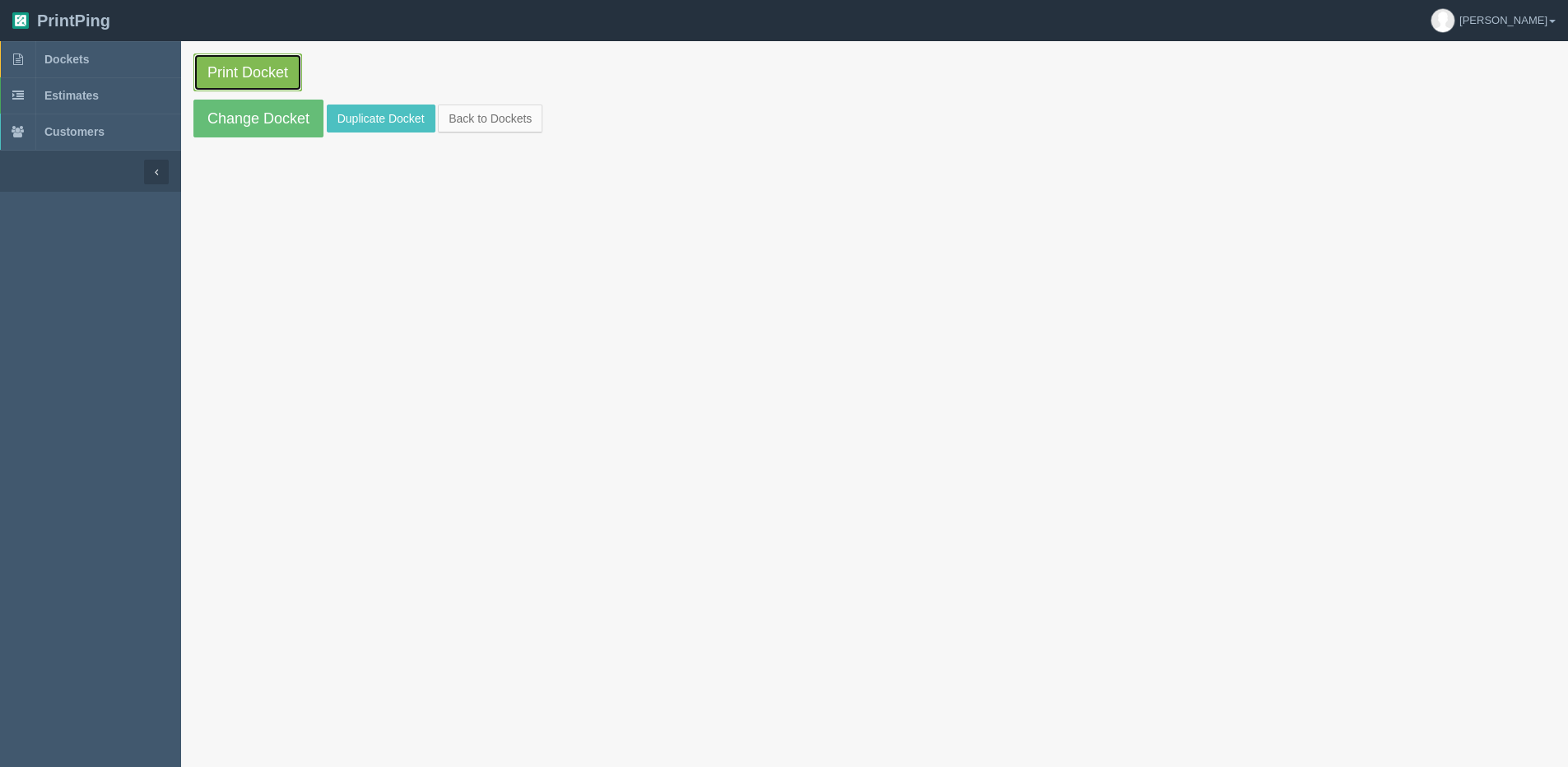
click at [232, 65] on link "Print Docket" at bounding box center [248, 72] width 108 height 38
click at [461, 117] on link "Back to Dockets" at bounding box center [491, 119] width 105 height 28
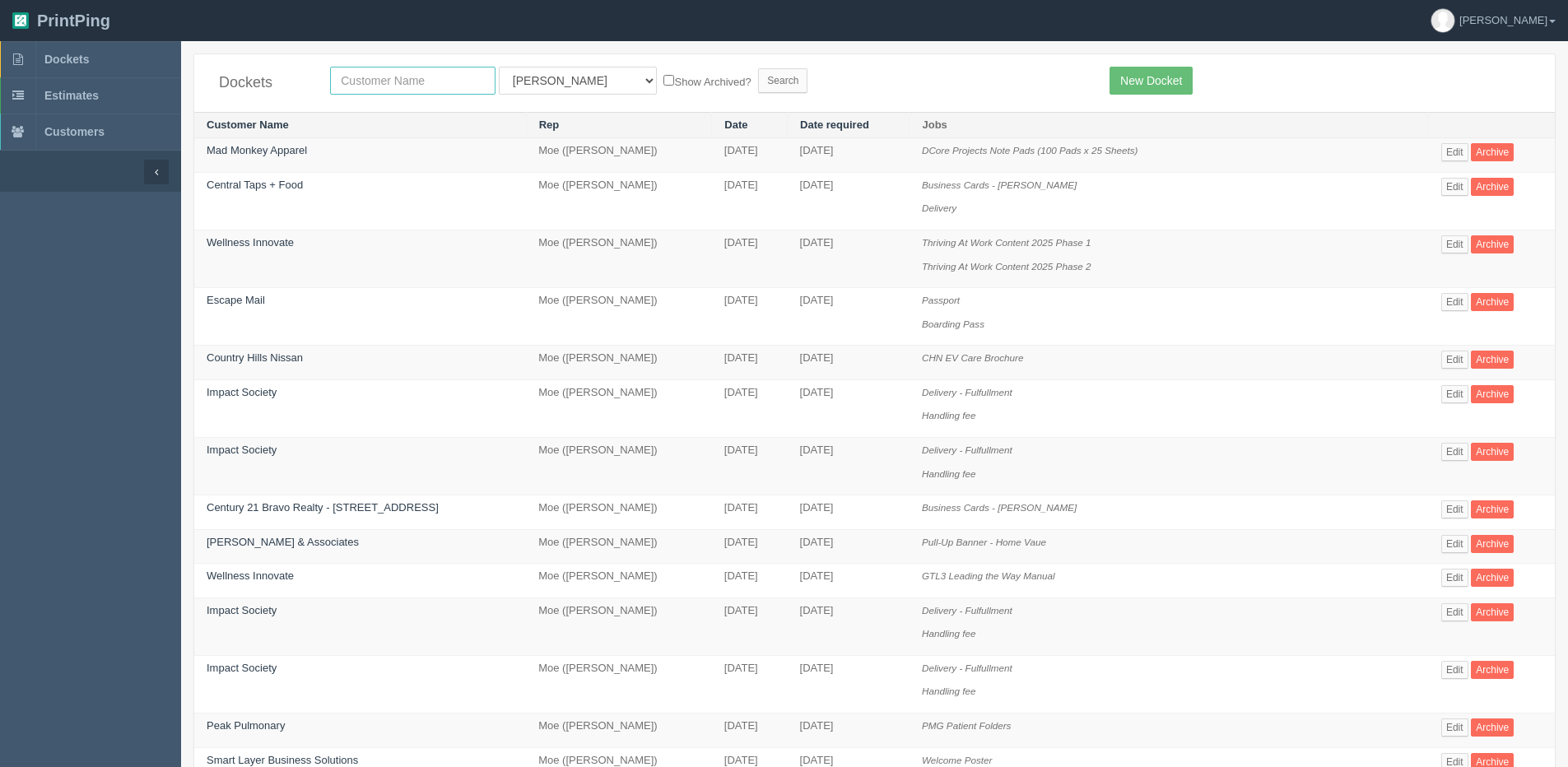
click at [383, 92] on input "text" at bounding box center [412, 80] width 165 height 28
type input "tile"
click at [758, 68] on input "Search" at bounding box center [782, 80] width 50 height 24
